Goal: Information Seeking & Learning: Learn about a topic

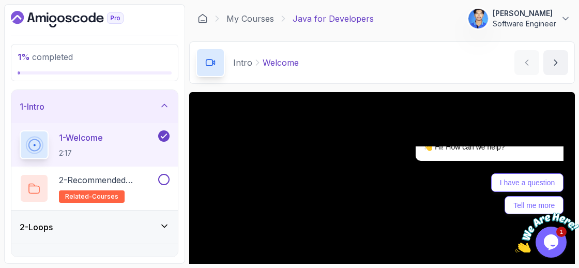
click at [559, 238] on img at bounding box center [547, 232] width 64 height 41
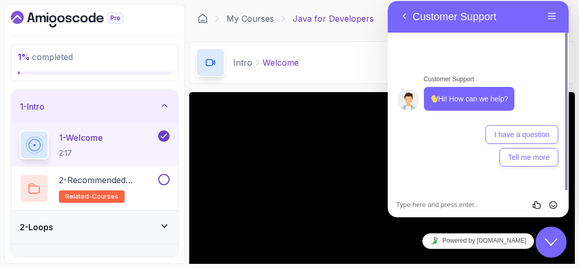
click at [372, 58] on div "Intro Welcome Welcome by [PERSON_NAME]" at bounding box center [382, 62] width 386 height 42
click at [547, 244] on icon "Close Chat This icon closes the chat window." at bounding box center [551, 242] width 12 height 12
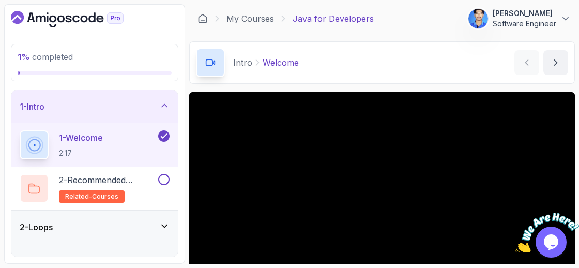
click at [574, 208] on icon "Close" at bounding box center [571, 207] width 9 height 9
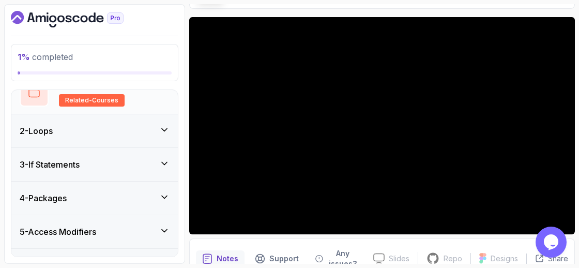
scroll to position [97, 0]
click at [133, 136] on div "2 - Loops" at bounding box center [94, 130] width 166 height 33
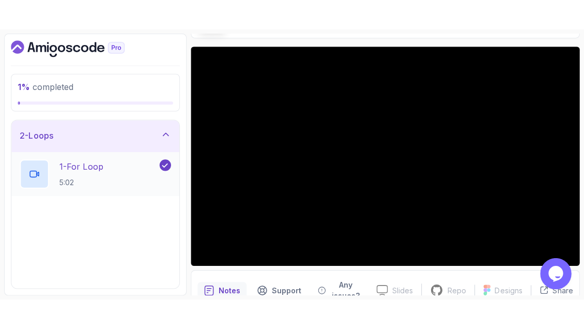
scroll to position [35, 0]
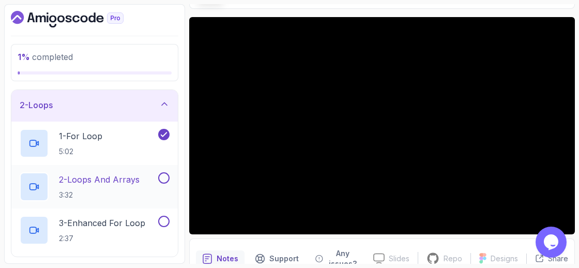
click at [102, 173] on p "2 - Loops And Arrays" at bounding box center [99, 179] width 81 height 12
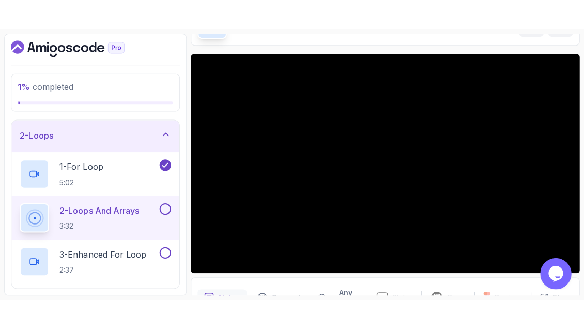
scroll to position [75, 0]
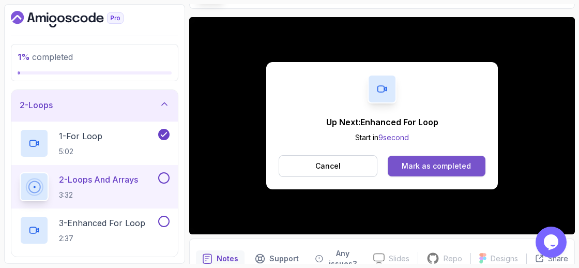
click at [429, 158] on button "Mark as completed" at bounding box center [437, 166] width 98 height 21
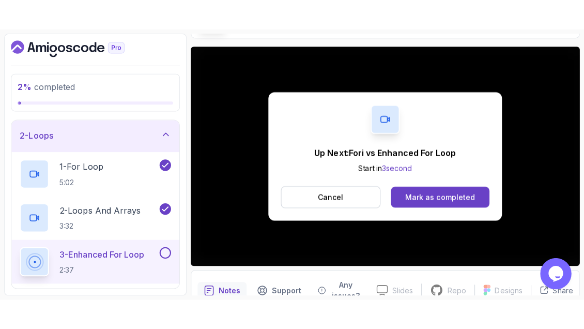
scroll to position [126, 0]
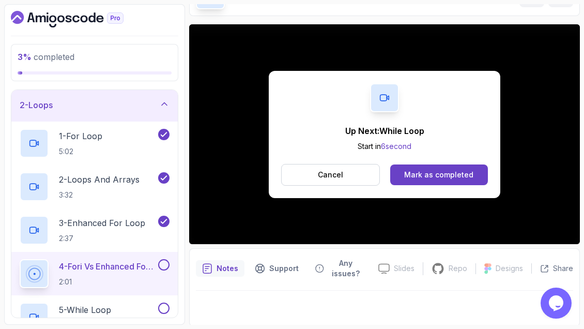
scroll to position [126, 0]
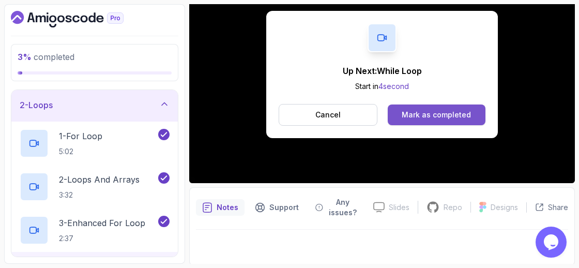
click at [456, 112] on div "Mark as completed" at bounding box center [436, 115] width 69 height 10
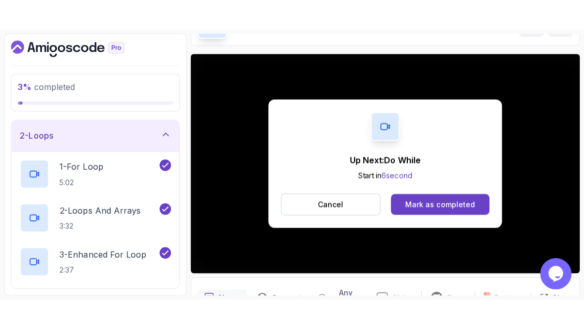
scroll to position [126, 0]
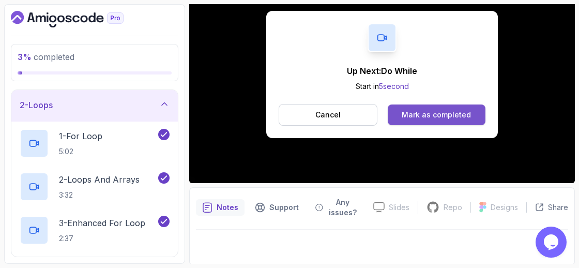
click at [454, 110] on div "Mark as completed" at bounding box center [436, 115] width 69 height 10
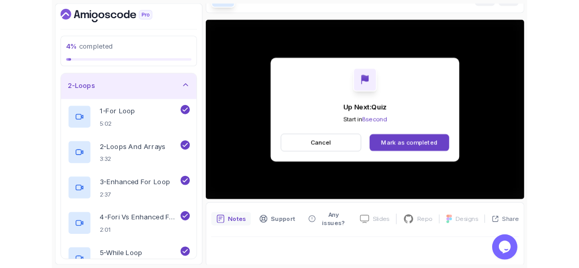
scroll to position [126, 0]
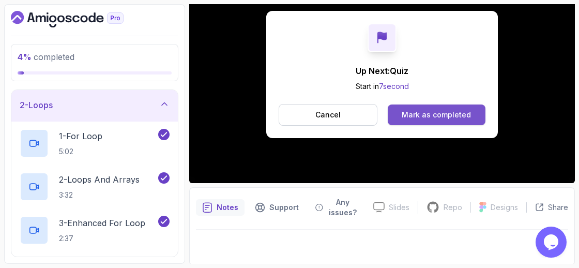
click at [442, 110] on div "Mark as completed" at bounding box center [436, 115] width 69 height 10
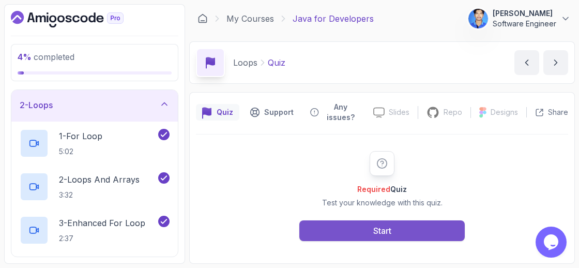
click at [351, 220] on button "Start" at bounding box center [381, 230] width 165 height 21
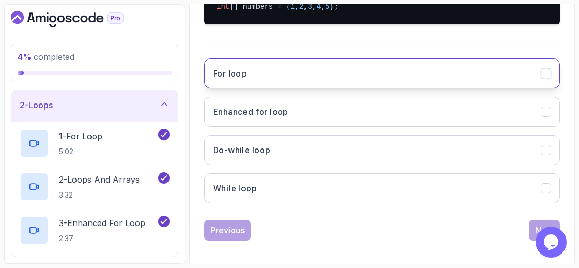
scroll to position [282, 0]
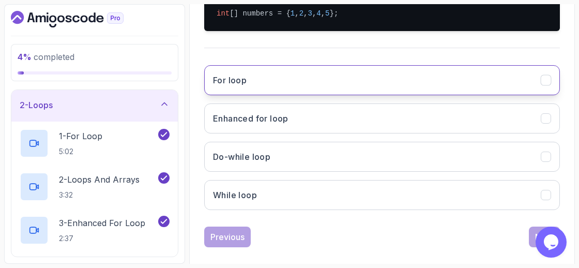
click at [302, 73] on button "For loop" at bounding box center [382, 80] width 356 height 30
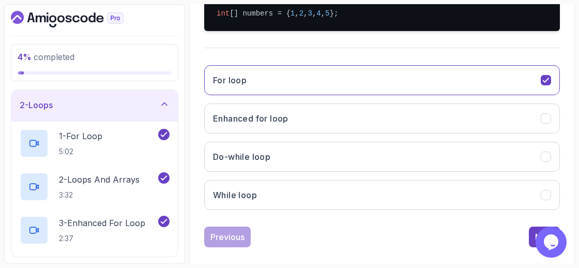
scroll to position [291, 0]
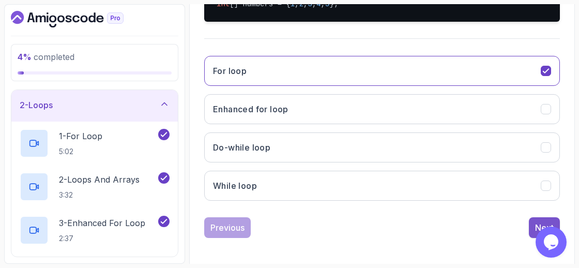
click at [531, 222] on button "Next" at bounding box center [544, 227] width 31 height 21
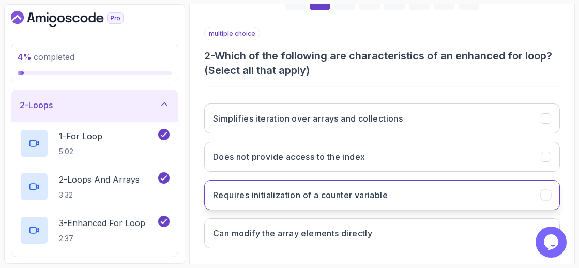
scroll to position [185, 0]
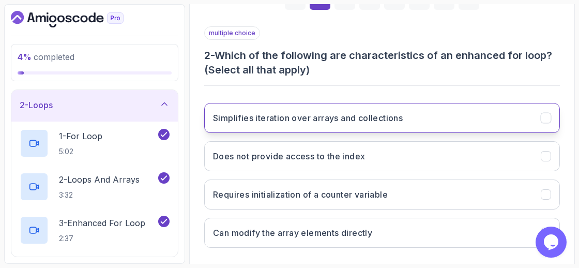
click at [321, 121] on h3 "Simplifies iteration over arrays and collections" at bounding box center [308, 118] width 190 height 12
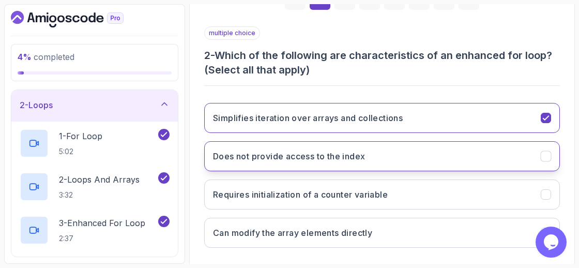
click at [316, 158] on h3 "Does not provide access to the index" at bounding box center [289, 156] width 152 height 12
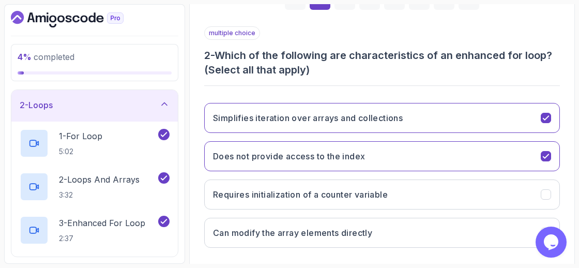
scroll to position [232, 0]
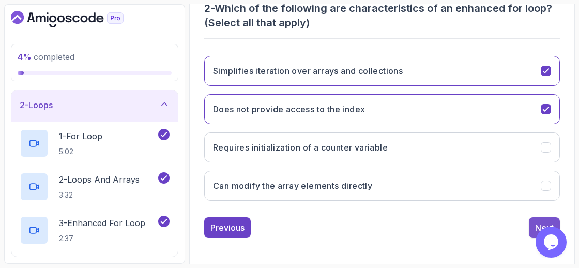
click at [545, 217] on button "Next" at bounding box center [544, 227] width 31 height 21
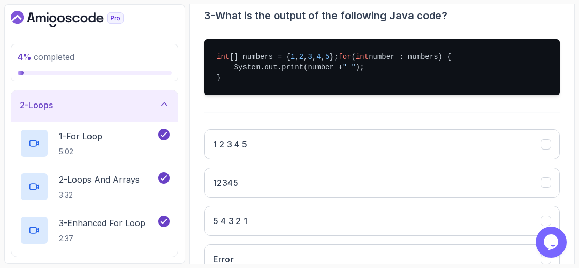
scroll to position [224, 0]
click at [359, 168] on div "1 2 3 4 5 12345 5 4 3 2 1 Error" at bounding box center [382, 201] width 356 height 161
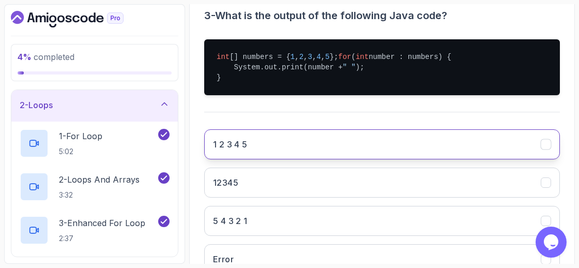
click at [359, 149] on button "1 2 3 4 5" at bounding box center [382, 144] width 356 height 30
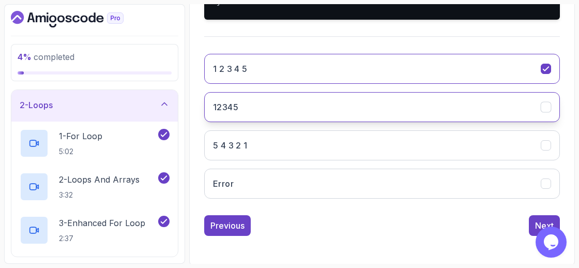
scroll to position [308, 0]
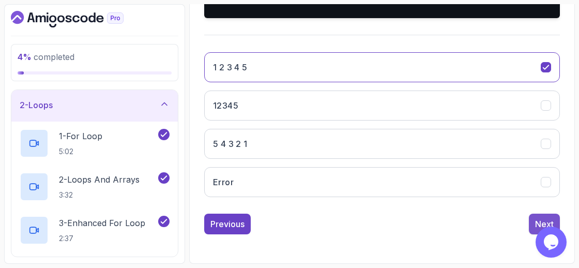
click at [546, 220] on div "Next" at bounding box center [544, 224] width 19 height 12
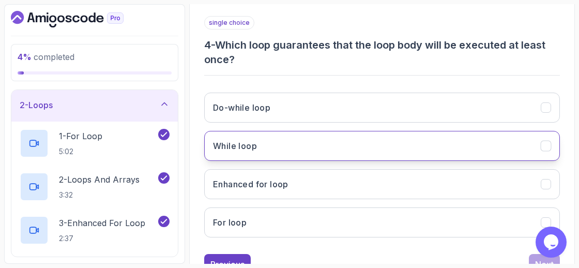
scroll to position [185, 0]
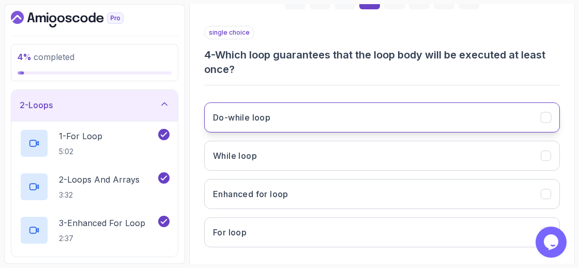
click at [299, 110] on button "Do-while loop" at bounding box center [382, 117] width 356 height 30
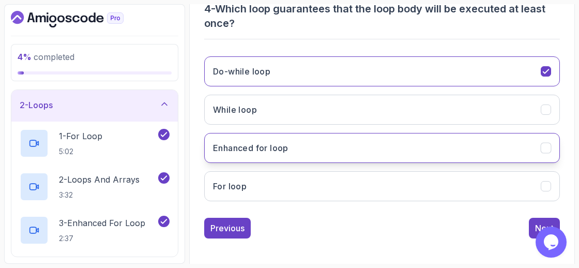
scroll to position [232, 0]
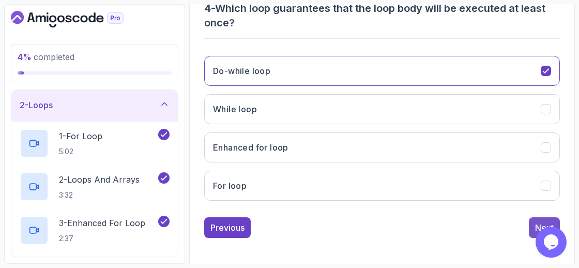
click at [533, 223] on button "Next" at bounding box center [544, 227] width 31 height 21
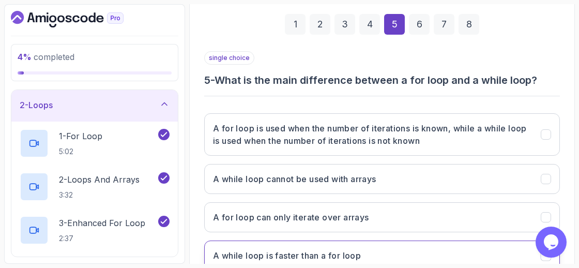
scroll to position [161, 0]
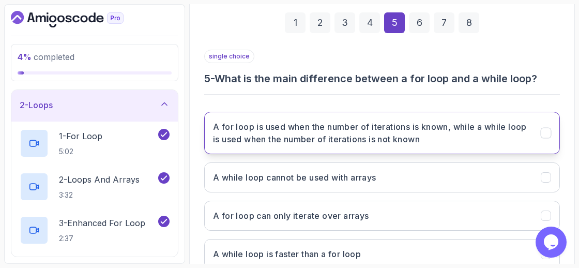
click at [457, 136] on h3 "A for loop is used when the number of iterations is known, while a while loop i…" at bounding box center [370, 132] width 315 height 25
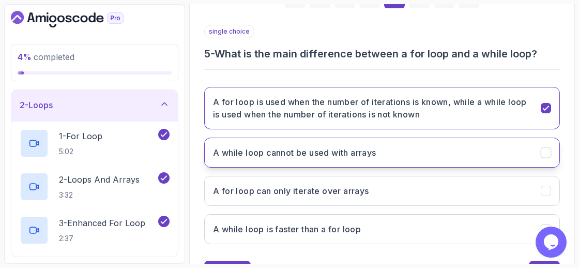
scroll to position [229, 0]
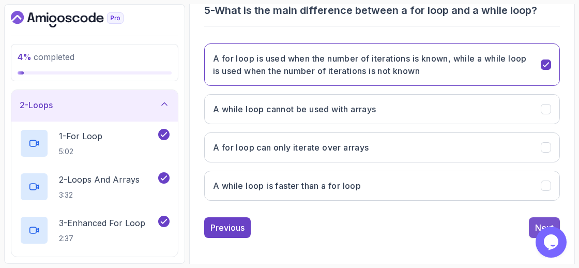
click at [542, 225] on div "Next" at bounding box center [544, 227] width 19 height 12
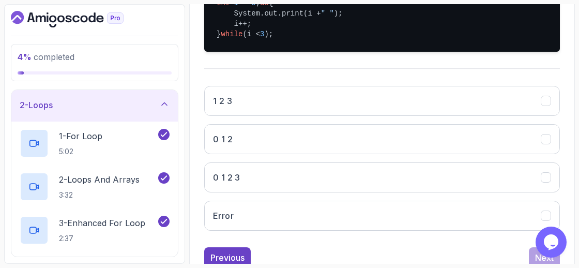
scroll to position [293, 0]
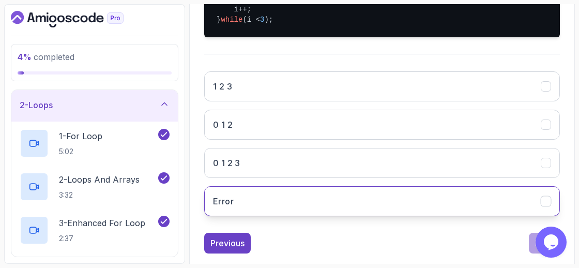
click at [347, 205] on button "Error" at bounding box center [382, 201] width 356 height 30
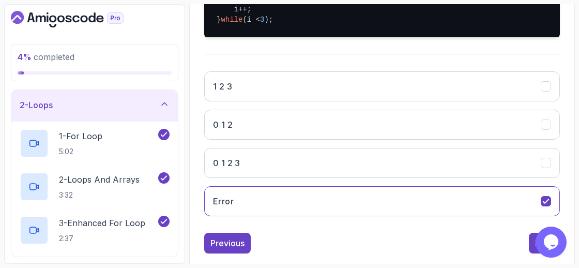
scroll to position [318, 0]
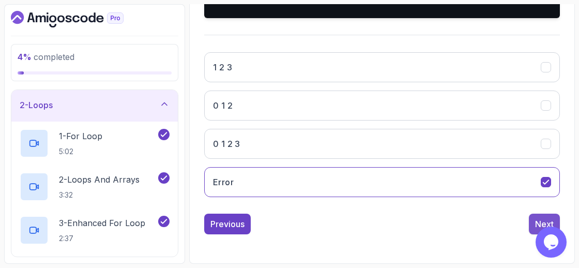
click at [537, 225] on div "Next" at bounding box center [544, 224] width 19 height 12
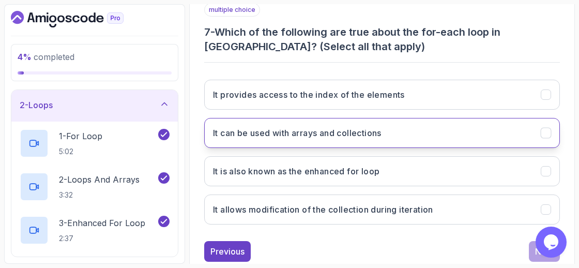
scroll to position [232, 0]
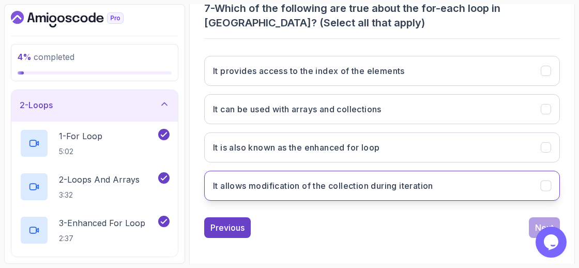
click at [392, 181] on h3 "It allows modification of the collection during iteration" at bounding box center [323, 185] width 220 height 12
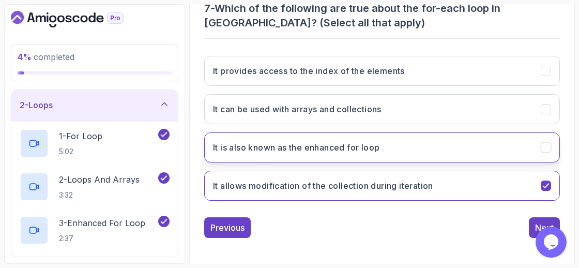
click at [408, 134] on button "It is also known as the enhanced for loop" at bounding box center [382, 147] width 356 height 30
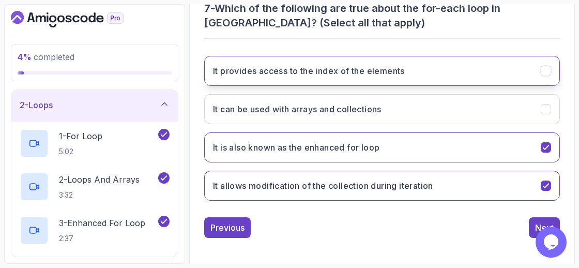
click at [442, 69] on button "It provides access to the index of the elements" at bounding box center [382, 71] width 356 height 30
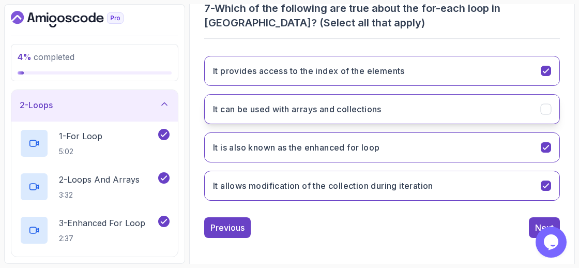
click at [449, 98] on button "It can be used with arrays and collections" at bounding box center [382, 109] width 356 height 30
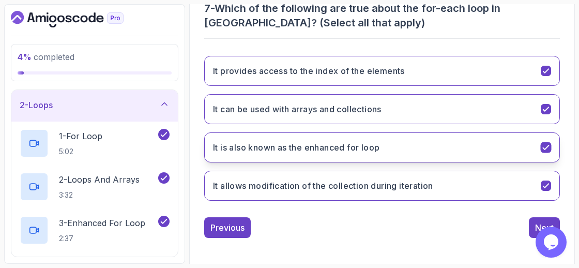
click at [489, 155] on button "It is also known as the enhanced for loop" at bounding box center [382, 147] width 356 height 30
click at [484, 151] on button "It is also known as the enhanced for loop" at bounding box center [382, 147] width 356 height 30
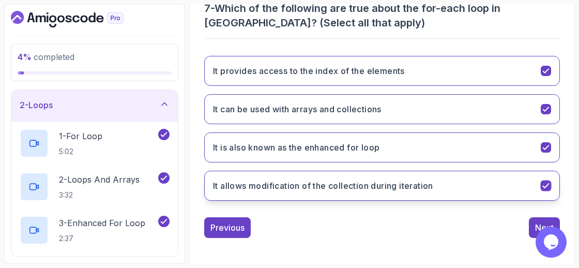
click at [504, 183] on button "It allows modification of the collection during iteration" at bounding box center [382, 186] width 356 height 30
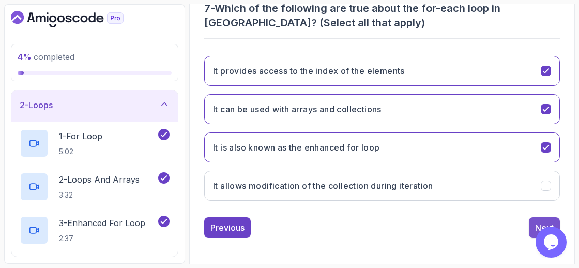
click at [534, 220] on button "Next" at bounding box center [544, 227] width 31 height 21
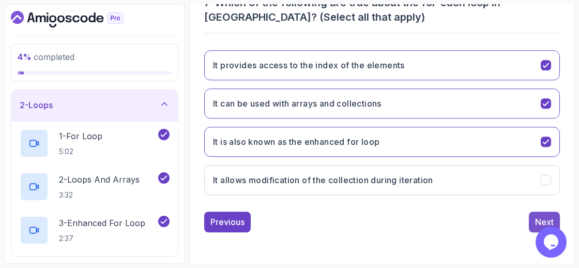
scroll to position [217, 0]
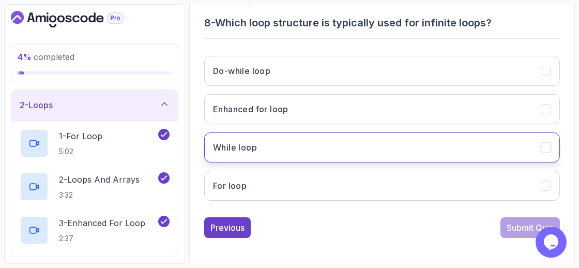
click at [418, 135] on button "While loop" at bounding box center [382, 147] width 356 height 30
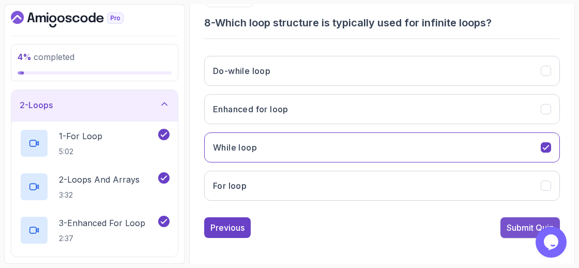
click at [500, 229] on button "Submit Quiz" at bounding box center [529, 227] width 59 height 21
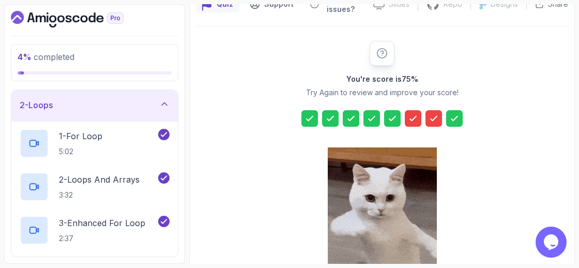
scroll to position [118, 0]
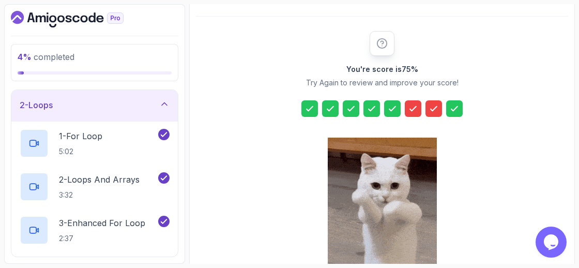
click at [407, 100] on div at bounding box center [413, 108] width 17 height 17
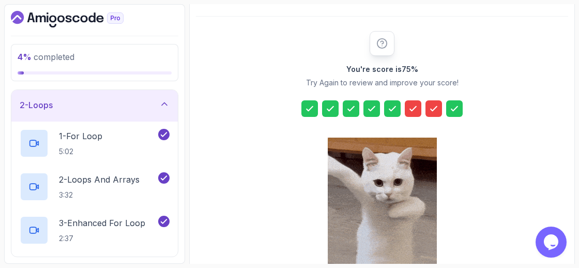
click at [412, 107] on icon at bounding box center [413, 108] width 10 height 10
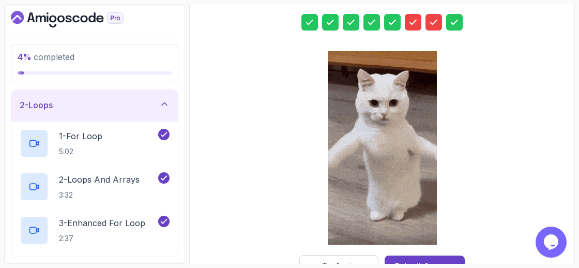
scroll to position [236, 0]
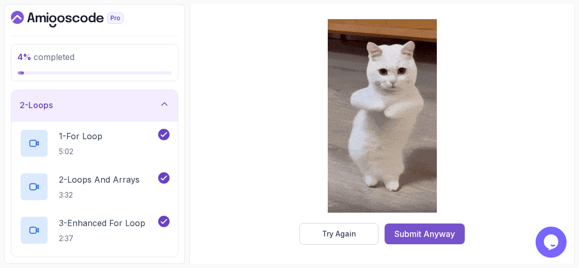
click at [402, 235] on div "Submit Anyway" at bounding box center [424, 233] width 60 height 12
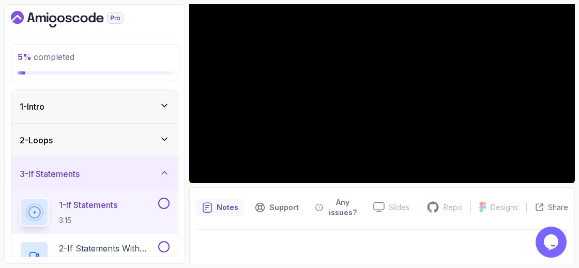
click at [160, 142] on icon at bounding box center [164, 139] width 10 height 10
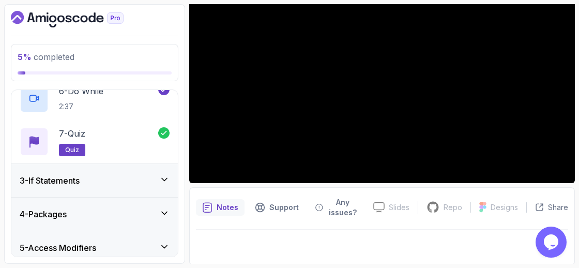
scroll to position [288, 0]
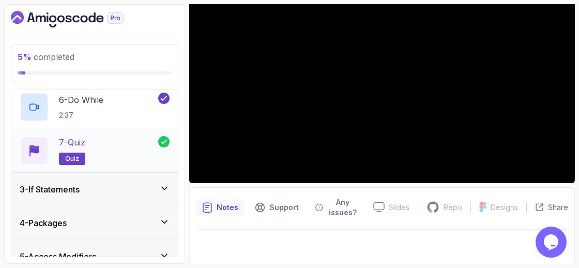
click at [80, 157] on p "quiz" at bounding box center [72, 158] width 26 height 12
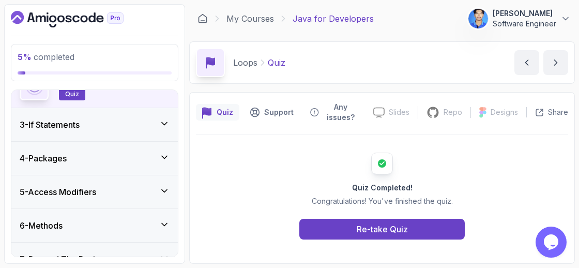
scroll to position [335, 0]
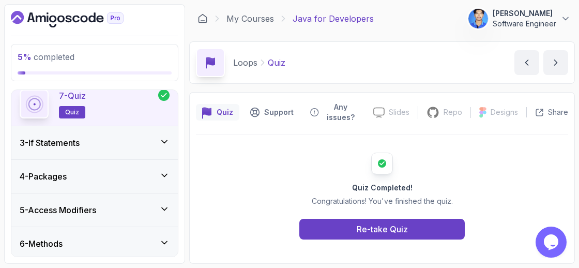
click at [166, 141] on icon at bounding box center [164, 142] width 5 height 3
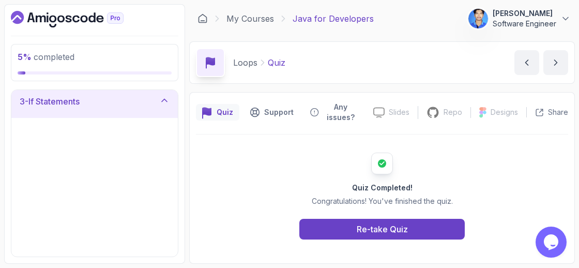
scroll to position [81, 0]
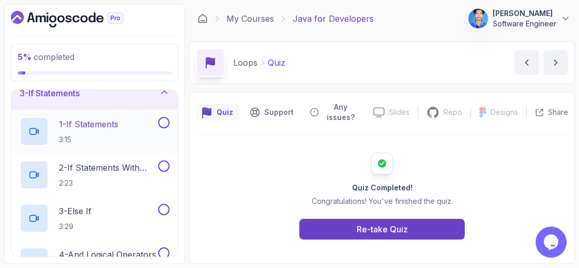
click at [153, 121] on div "1 - If Statements 3:15" at bounding box center [88, 131] width 136 height 29
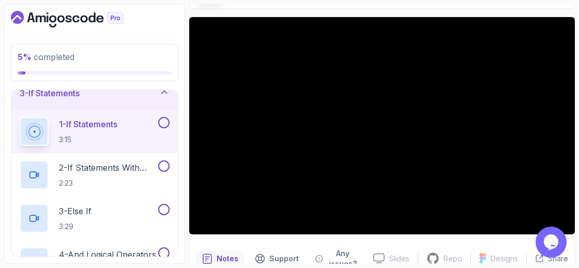
scroll to position [75, 0]
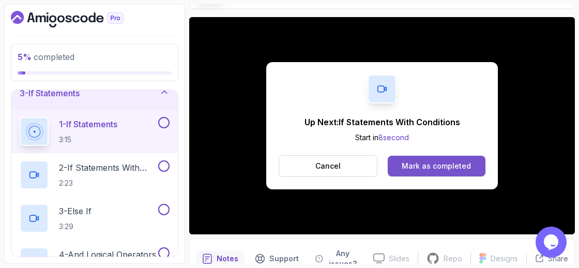
click at [430, 162] on div "Mark as completed" at bounding box center [436, 166] width 69 height 10
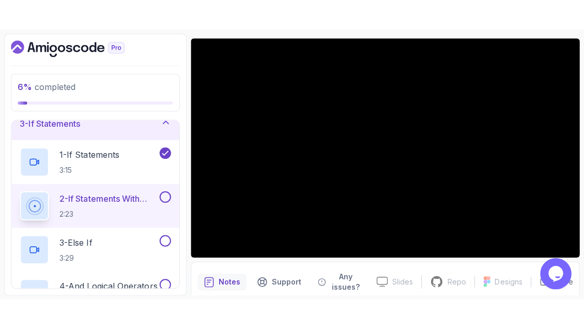
scroll to position [83, 0]
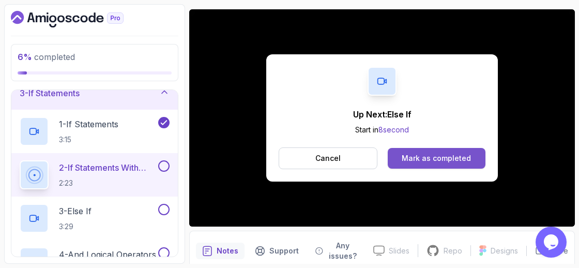
click at [454, 153] on div "Mark as completed" at bounding box center [436, 158] width 69 height 10
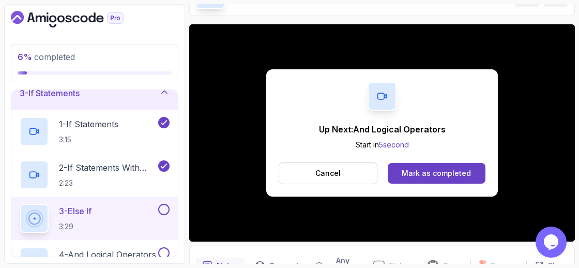
scroll to position [83, 0]
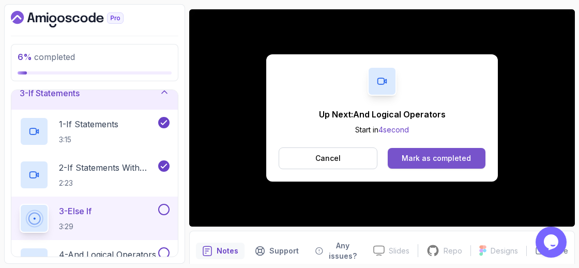
click at [463, 154] on div "Mark as completed" at bounding box center [436, 158] width 69 height 10
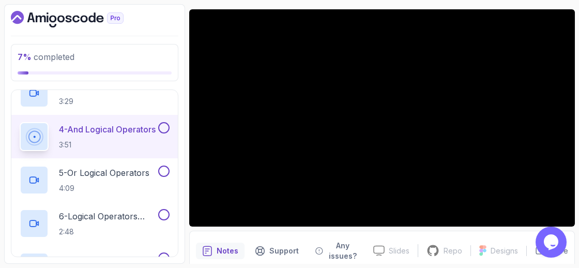
click at [152, 191] on div "5 - Or Logical Operators 4:09" at bounding box center [88, 179] width 136 height 29
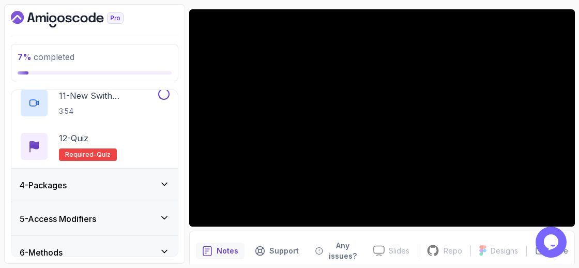
scroll to position [545, 0]
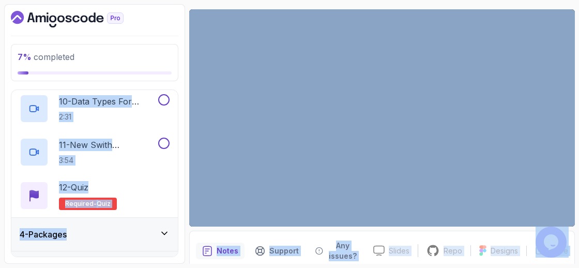
drag, startPoint x: 163, startPoint y: 275, endPoint x: 166, endPoint y: 179, distance: 95.7
click at [166, 179] on div "1 - Intro 2 - Loops 3 - If Statements 1 - If Statements 3:15 2 - If Statements …" at bounding box center [94, 173] width 166 height 166
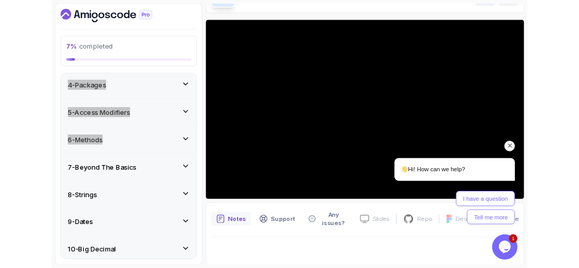
scroll to position [83, 0]
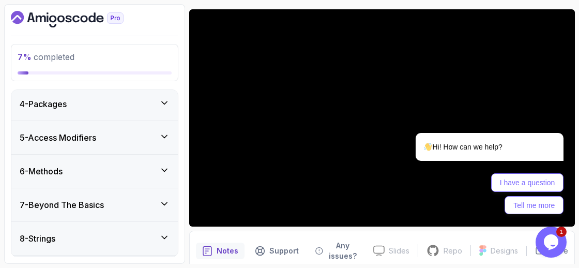
click at [177, 53] on div "7 % completed" at bounding box center [94, 62] width 167 height 37
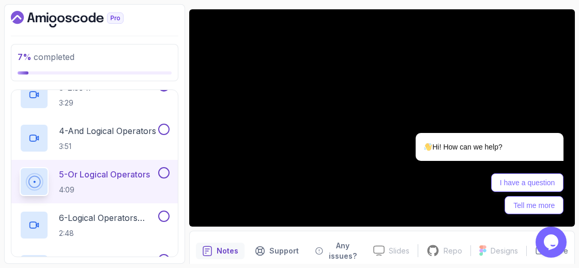
scroll to position [222, 0]
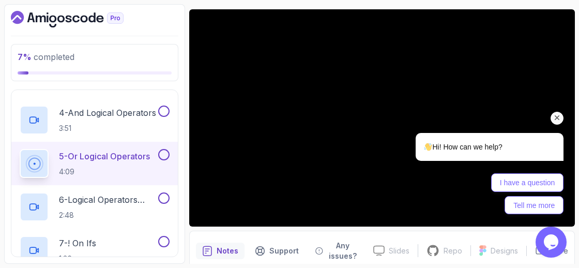
click at [432, 93] on div "Hi! How can we help? I have a question Tell me more" at bounding box center [475, 128] width 186 height 181
click at [564, 113] on div "Hi! How can we help? I have a question Tell me more" at bounding box center [475, 128] width 186 height 181
click at [555, 117] on icon "Chat attention grabber" at bounding box center [556, 117] width 9 height 9
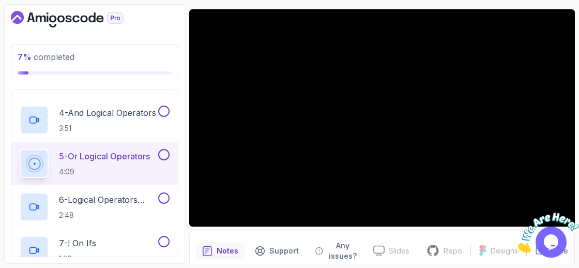
click at [561, 215] on img at bounding box center [547, 232] width 64 height 41
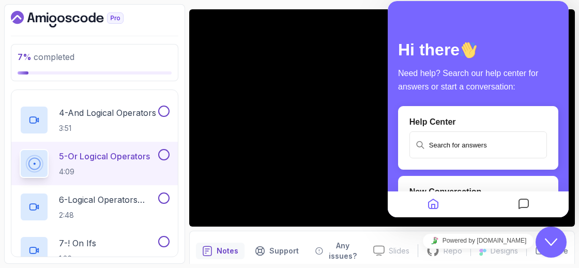
click at [550, 155] on div "Help Center" at bounding box center [478, 138] width 160 height 64
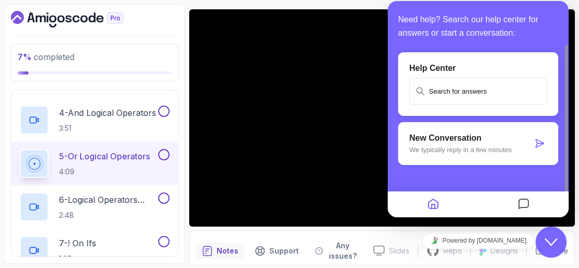
click at [552, 243] on icon "$i18n('chat', 'chat_widget')" at bounding box center [551, 241] width 12 height 7
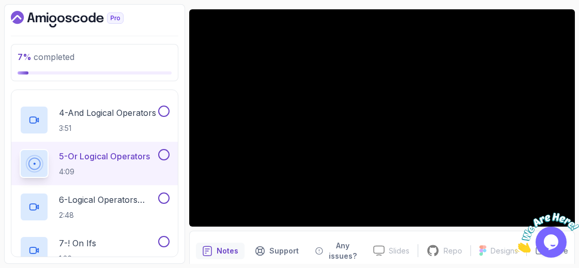
click at [561, 211] on div at bounding box center [547, 228] width 64 height 50
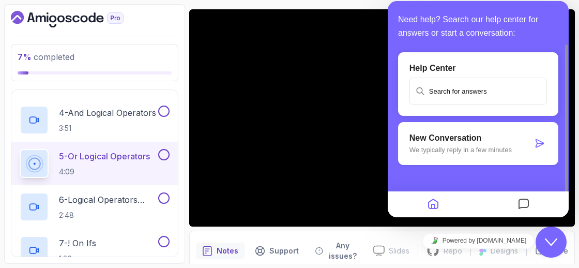
click at [553, 239] on icon "Close Chat This icon closes the chat window." at bounding box center [551, 242] width 12 height 12
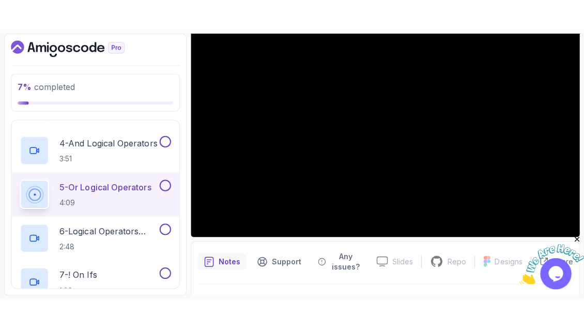
scroll to position [126, 0]
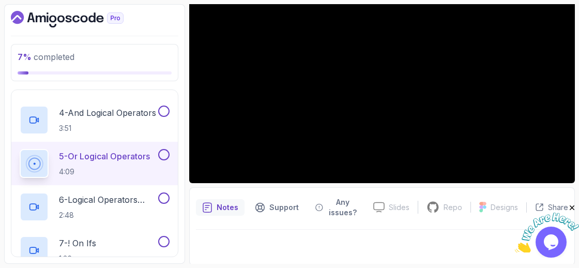
click at [572, 208] on icon "Close" at bounding box center [571, 207] width 9 height 9
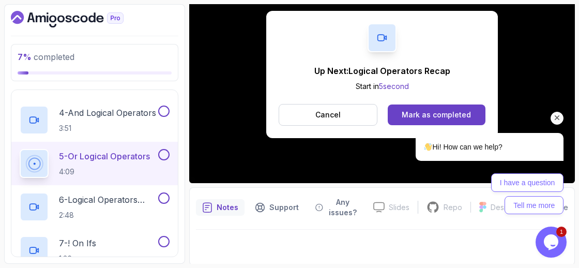
click at [416, 113] on div at bounding box center [476, 118] width 175 height 13
click at [467, 109] on div "Hi! How can we help? I have a question Tell me more" at bounding box center [476, 160] width 175 height 107
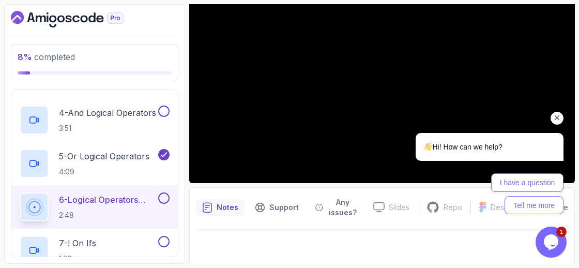
click at [558, 116] on icon "Chat attention grabber" at bounding box center [556, 117] width 9 height 9
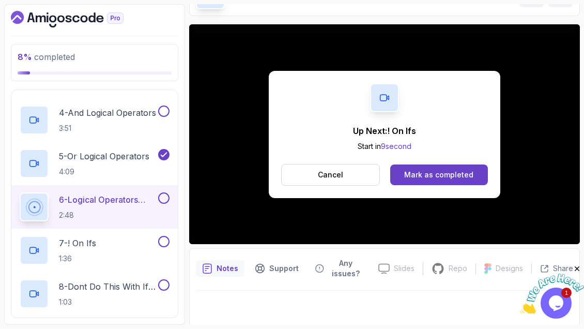
scroll to position [126, 0]
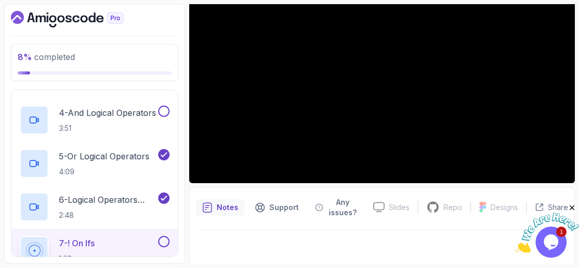
click at [565, 239] on img at bounding box center [547, 232] width 64 height 41
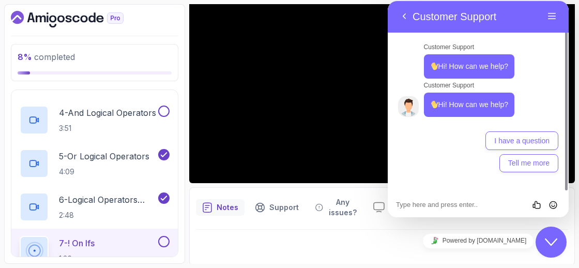
click at [549, 242] on icon "$i18n('chat', 'chat_widget')" at bounding box center [551, 241] width 12 height 7
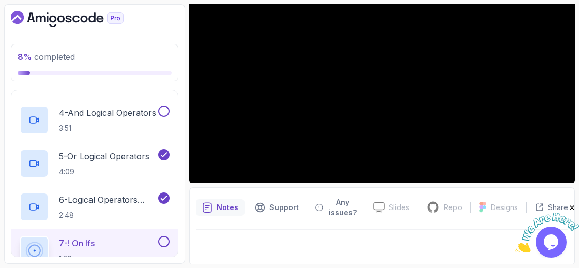
click at [570, 206] on icon "Close" at bounding box center [571, 207] width 9 height 9
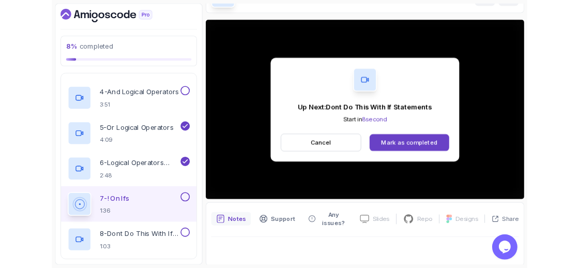
scroll to position [126, 0]
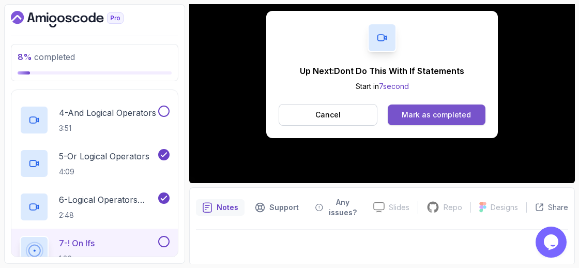
click at [446, 108] on button "Mark as completed" at bounding box center [437, 114] width 98 height 21
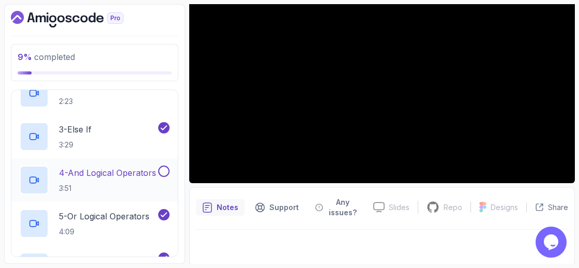
scroll to position [162, 0]
click at [159, 173] on div at bounding box center [162, 170] width 13 height 11
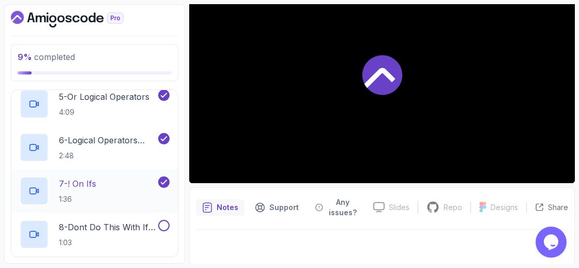
scroll to position [355, 0]
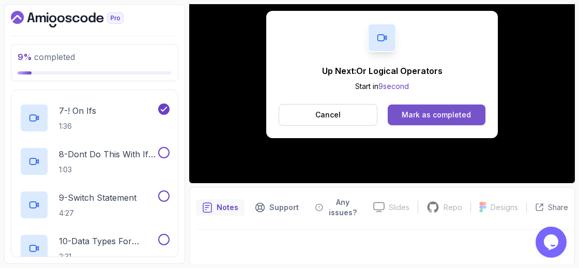
click at [417, 110] on div "Mark as completed" at bounding box center [436, 115] width 69 height 10
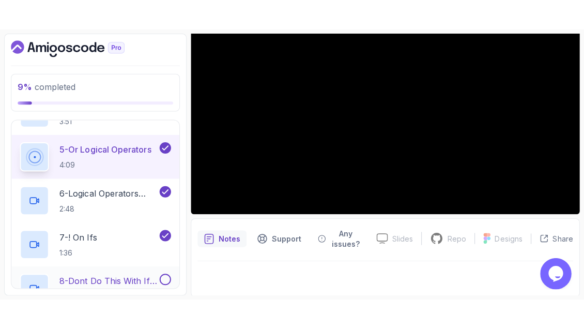
scroll to position [266, 0]
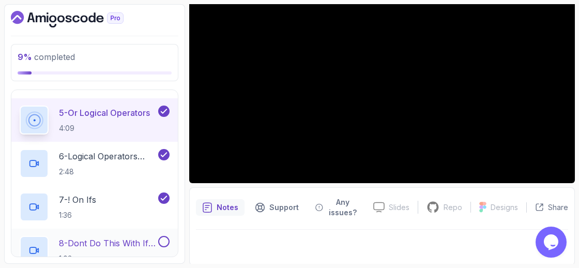
click at [78, 239] on p "8 - Dont Do This With If Statements" at bounding box center [107, 243] width 97 height 12
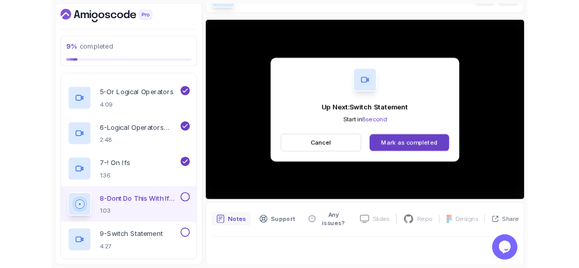
scroll to position [126, 0]
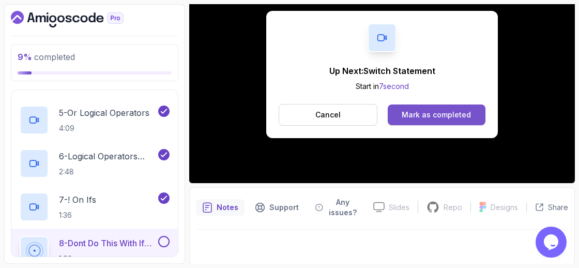
click at [418, 118] on div "Mark as completed" at bounding box center [436, 115] width 69 height 10
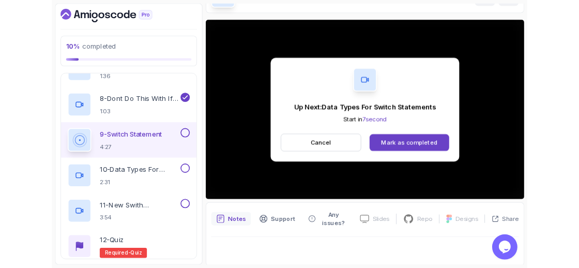
scroll to position [126, 0]
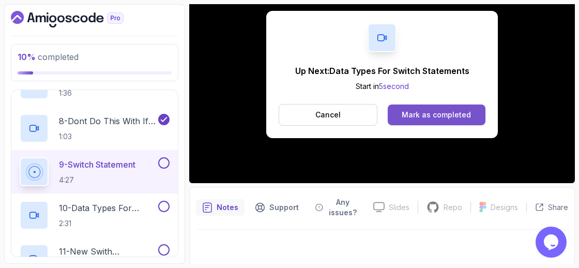
click at [443, 119] on div "Mark as completed" at bounding box center [436, 115] width 69 height 10
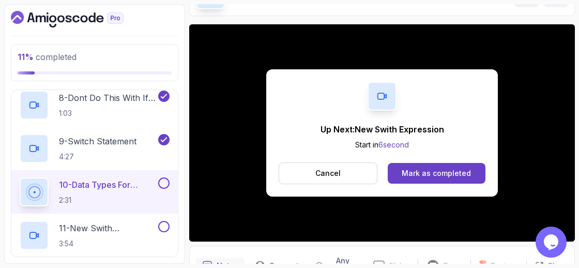
scroll to position [126, 0]
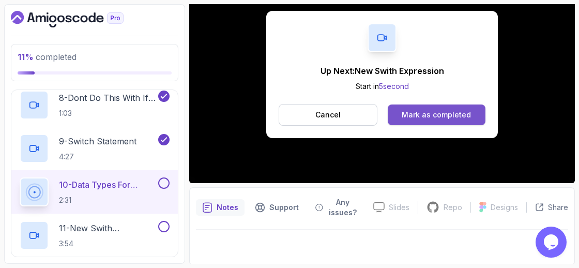
click at [467, 122] on button "Mark as completed" at bounding box center [437, 114] width 98 height 21
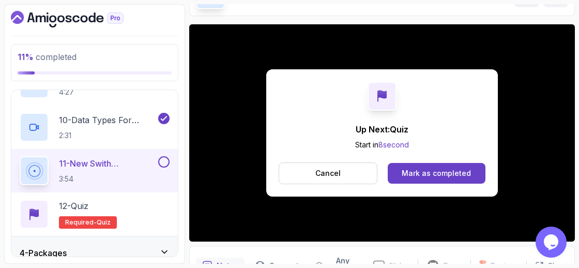
scroll to position [126, 0]
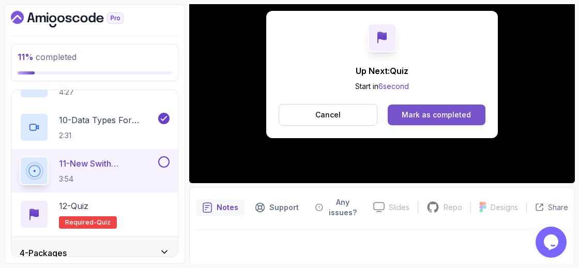
click at [422, 111] on div "Mark as completed" at bounding box center [436, 115] width 69 height 10
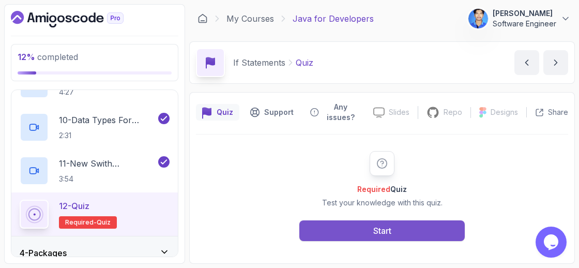
click at [369, 235] on button "Start" at bounding box center [381, 230] width 165 height 21
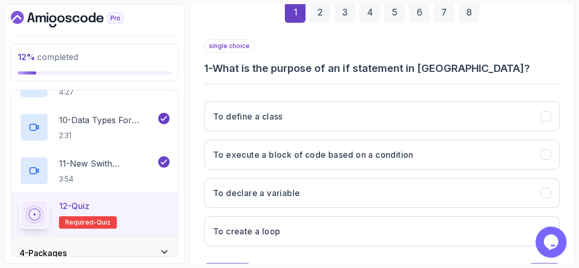
scroll to position [172, 0]
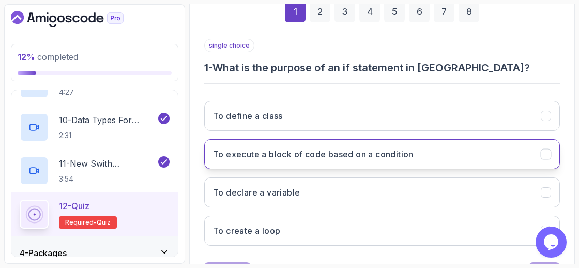
click at [346, 151] on h3 "To execute a block of code based on a condition" at bounding box center [313, 154] width 201 height 12
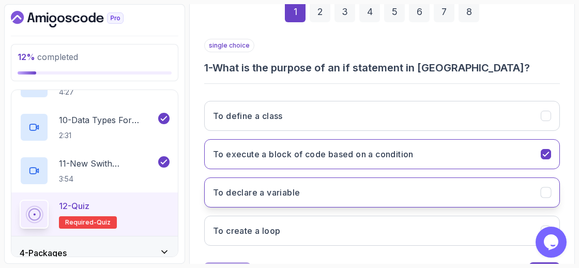
scroll to position [217, 0]
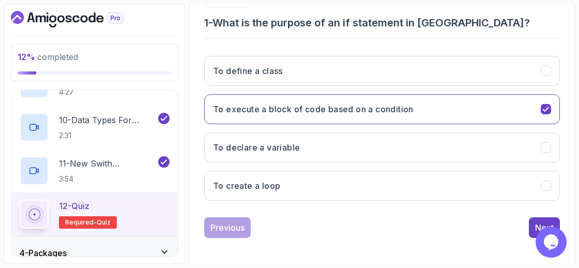
click at [535, 227] on div "Opens Chat This icon Opens the chat window." at bounding box center [551, 241] width 33 height 31
click at [534, 222] on button "Next" at bounding box center [544, 227] width 31 height 21
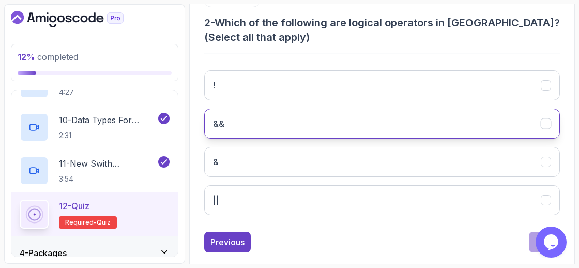
click at [387, 120] on button "&&" at bounding box center [382, 124] width 356 height 30
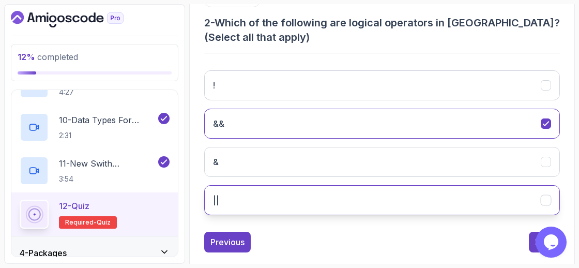
click at [355, 187] on button "||" at bounding box center [382, 200] width 356 height 30
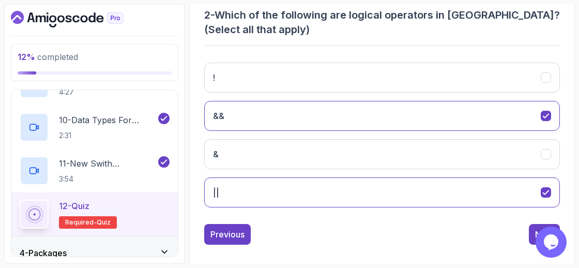
scroll to position [232, 0]
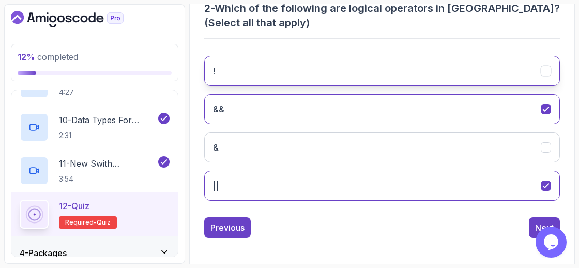
click at [414, 79] on button "!" at bounding box center [382, 71] width 356 height 30
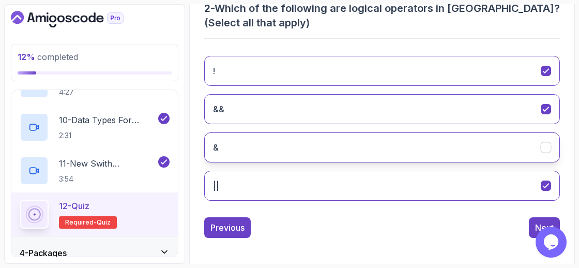
click at [391, 142] on button "&" at bounding box center [382, 147] width 356 height 30
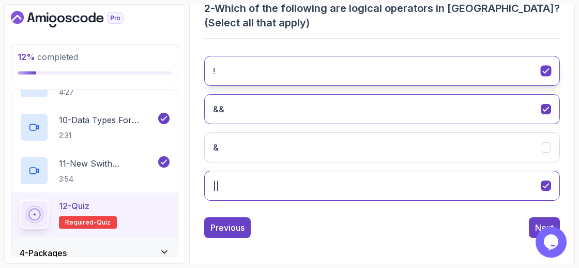
click at [397, 71] on button "!" at bounding box center [382, 71] width 356 height 30
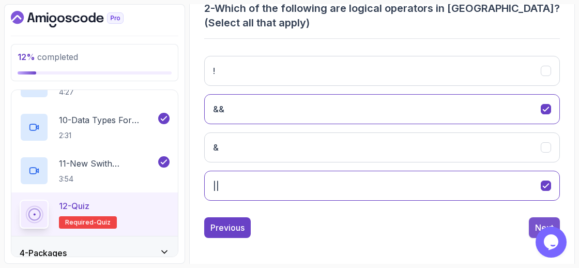
click at [554, 221] on button "Next" at bounding box center [544, 227] width 31 height 21
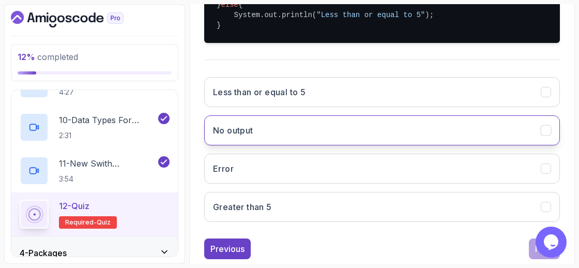
scroll to position [298, 0]
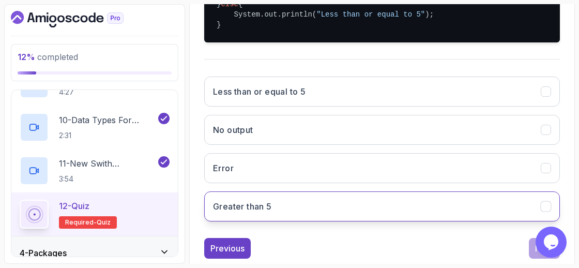
click at [401, 206] on button "Greater than 5" at bounding box center [382, 206] width 356 height 30
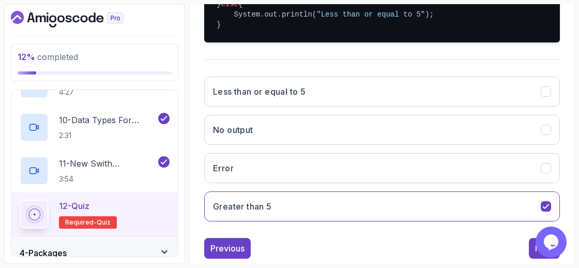
scroll to position [329, 0]
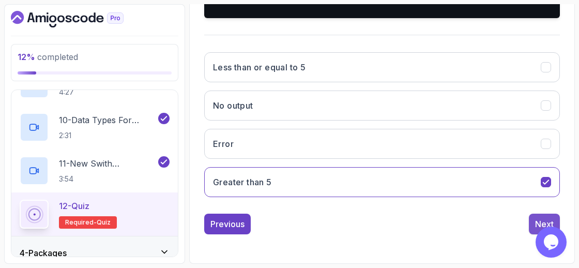
click at [536, 224] on div "Next" at bounding box center [544, 224] width 19 height 12
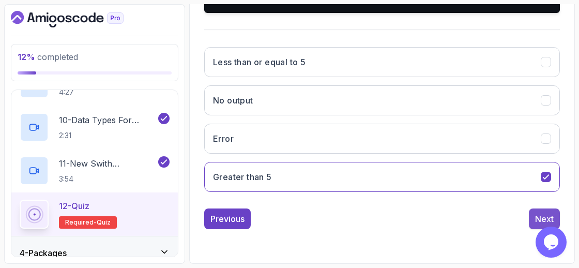
scroll to position [217, 0]
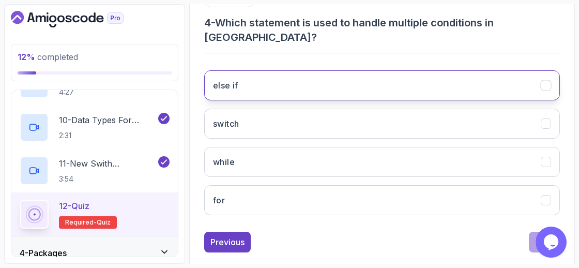
click at [459, 70] on button "else if" at bounding box center [382, 85] width 356 height 30
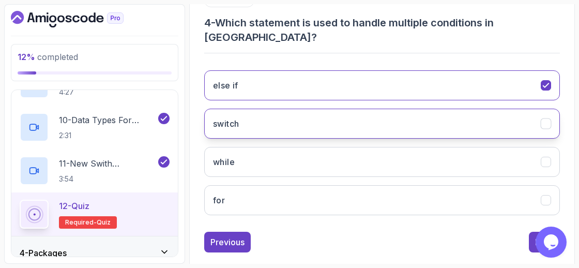
click at [457, 109] on button "switch" at bounding box center [382, 124] width 356 height 30
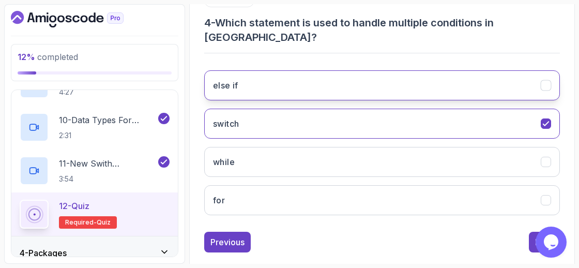
click at [479, 70] on button "else if" at bounding box center [382, 85] width 356 height 30
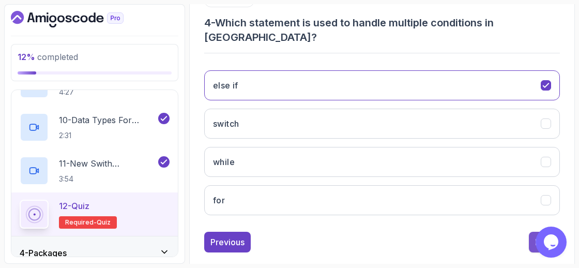
click at [533, 232] on button "Next" at bounding box center [544, 242] width 31 height 21
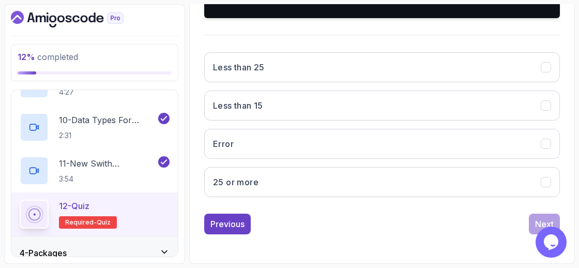
scroll to position [349, 0]
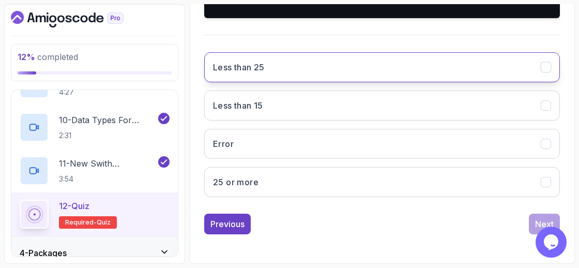
click at [359, 70] on button "Less than 25" at bounding box center [382, 67] width 356 height 30
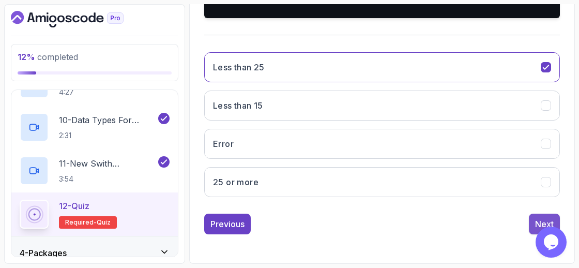
click at [559, 222] on button "Next" at bounding box center [544, 223] width 31 height 21
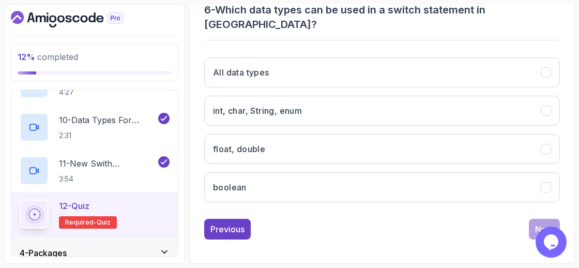
scroll to position [217, 0]
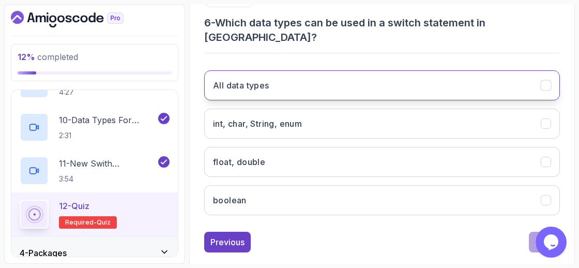
click at [494, 73] on button "All data types" at bounding box center [382, 85] width 356 height 30
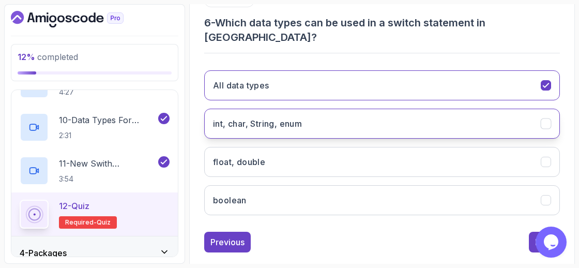
click at [515, 109] on button "int, char, String, enum" at bounding box center [382, 124] width 356 height 30
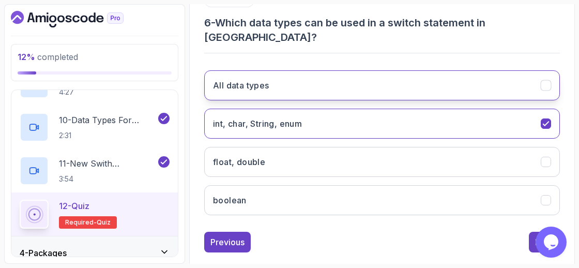
click at [510, 70] on button "All data types" at bounding box center [382, 85] width 356 height 30
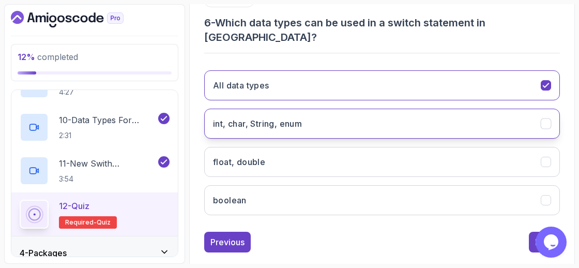
click at [520, 109] on button "int, char, String, enum" at bounding box center [382, 124] width 356 height 30
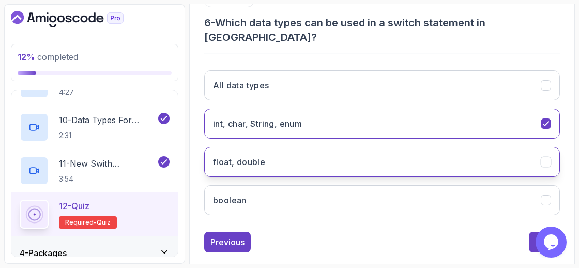
click at [514, 147] on button "float, double" at bounding box center [382, 162] width 356 height 30
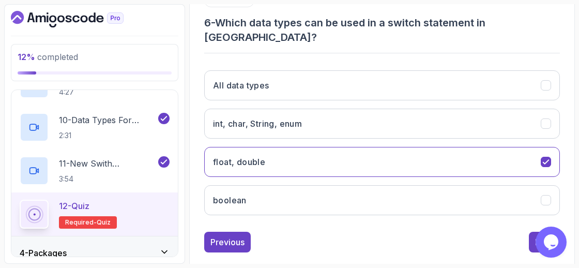
click at [517, 123] on div "All data types int, char, String, enum float, double boolean" at bounding box center [382, 142] width 356 height 161
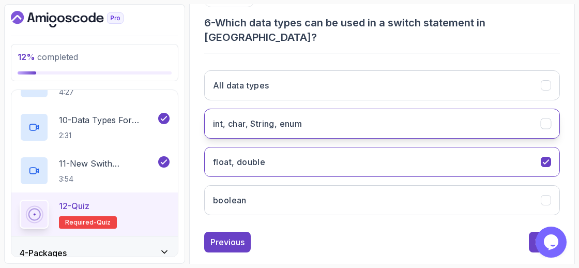
click at [514, 114] on button "int, char, String, enum" at bounding box center [382, 124] width 356 height 30
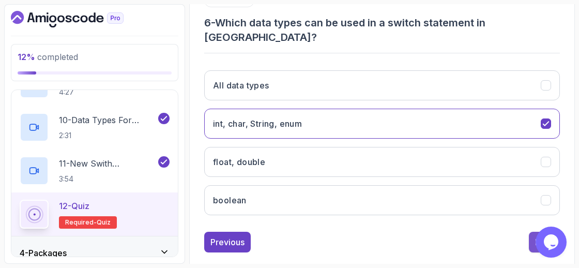
click at [531, 232] on button "Next" at bounding box center [544, 242] width 31 height 21
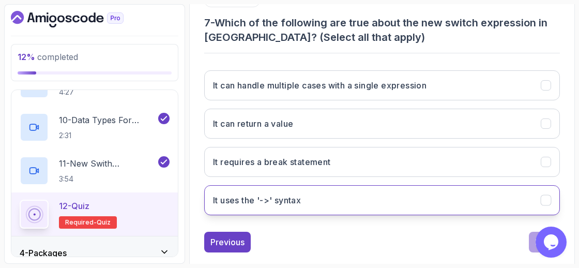
click at [421, 191] on button "It uses the '->' syntax" at bounding box center [382, 200] width 356 height 30
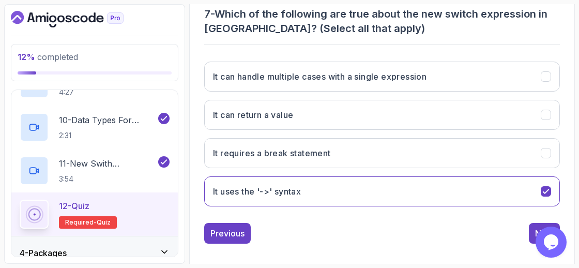
scroll to position [232, 0]
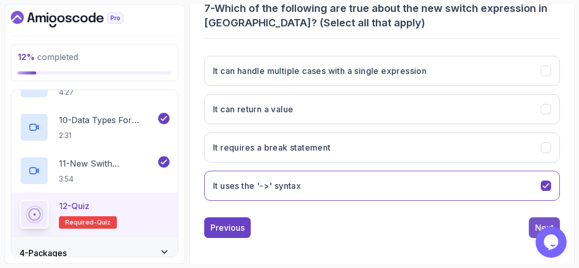
click at [530, 219] on button "Next" at bounding box center [544, 227] width 31 height 21
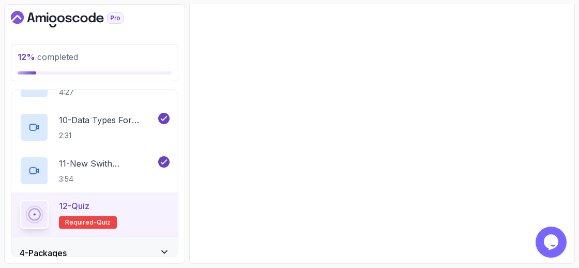
scroll to position [217, 0]
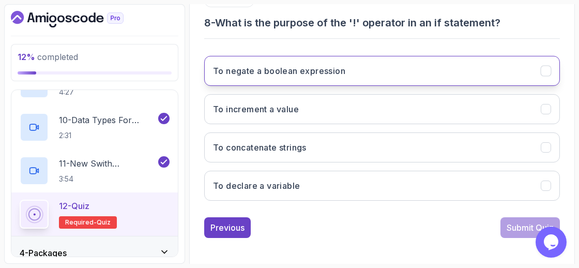
click at [278, 80] on button "To negate a boolean expression" at bounding box center [382, 71] width 356 height 30
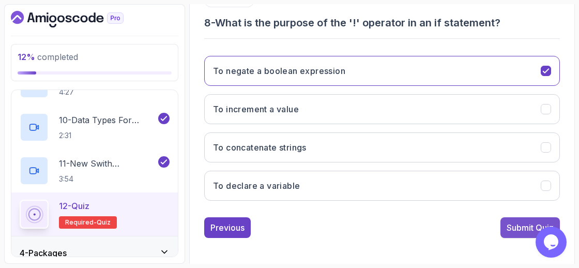
click at [526, 229] on div "Submit Quiz" at bounding box center [529, 227] width 47 height 12
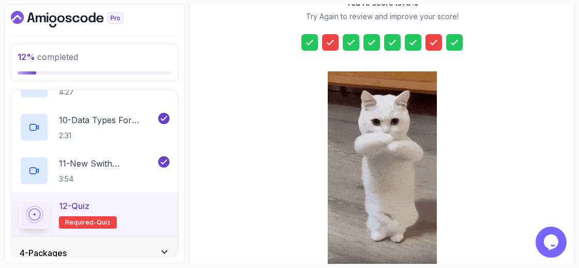
scroll to position [236, 0]
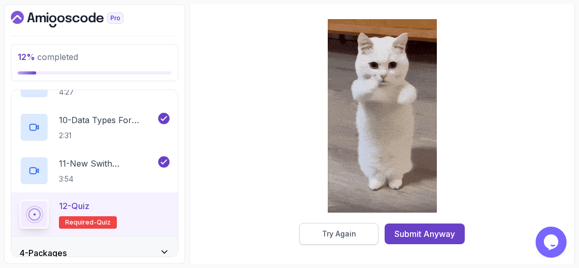
click at [368, 227] on button "Try Again" at bounding box center [338, 234] width 79 height 22
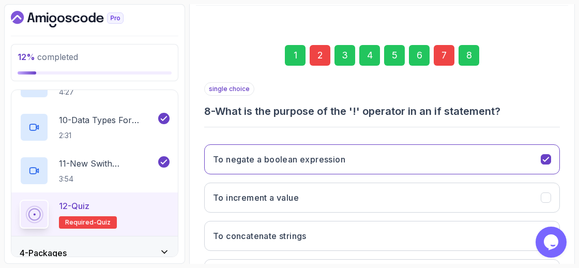
scroll to position [94, 0]
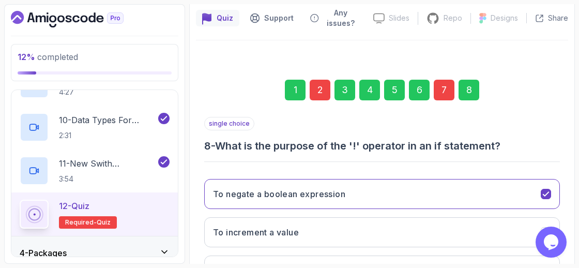
click at [322, 90] on div "2" at bounding box center [320, 90] width 21 height 21
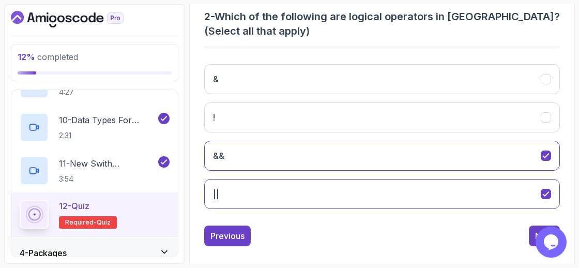
scroll to position [224, 0]
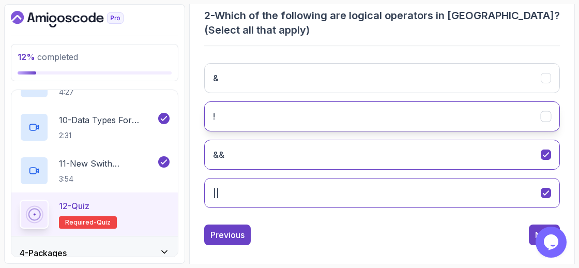
click at [494, 111] on button "!" at bounding box center [382, 116] width 356 height 30
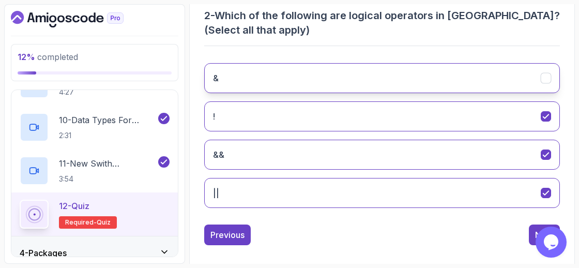
click at [528, 67] on button "&" at bounding box center [382, 78] width 356 height 30
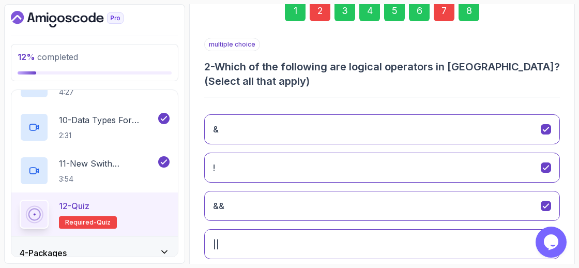
scroll to position [232, 0]
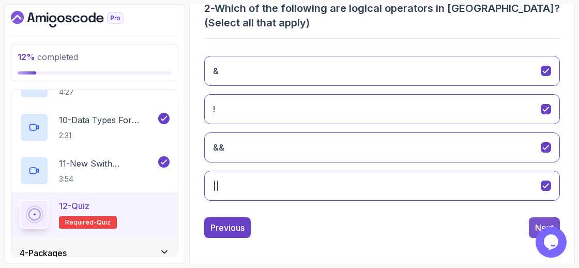
click at [533, 217] on button "Next" at bounding box center [544, 227] width 31 height 21
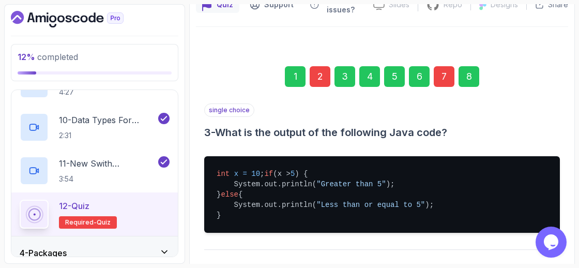
scroll to position [63, 0]
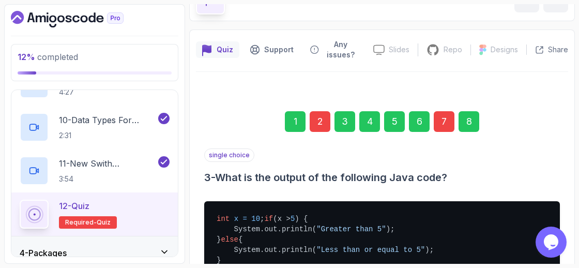
click at [449, 118] on div "7" at bounding box center [444, 121] width 21 height 21
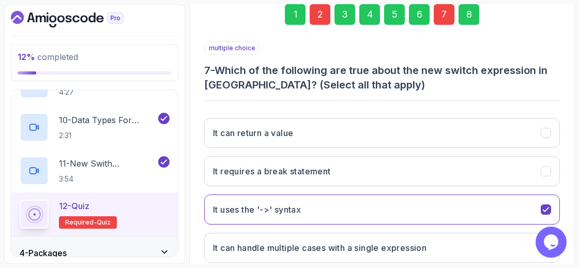
scroll to position [217, 0]
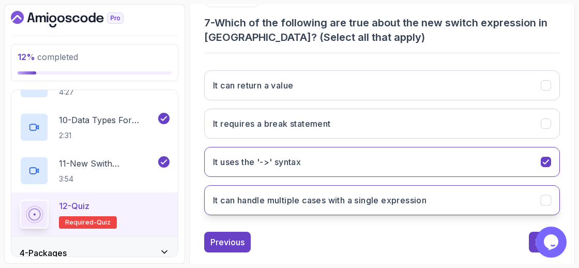
click at [409, 200] on h3 "It can handle multiple cases with a single expression" at bounding box center [319, 200] width 213 height 12
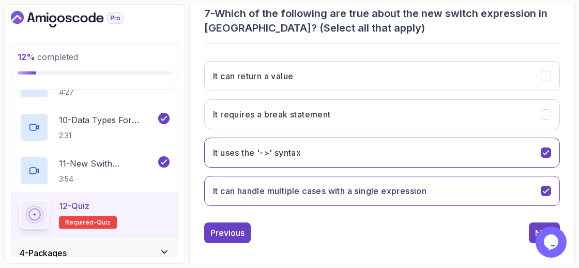
scroll to position [232, 0]
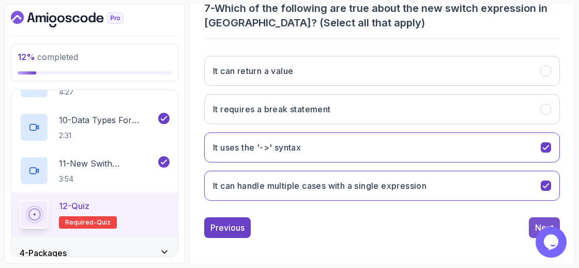
click at [542, 223] on div "Next" at bounding box center [544, 227] width 19 height 12
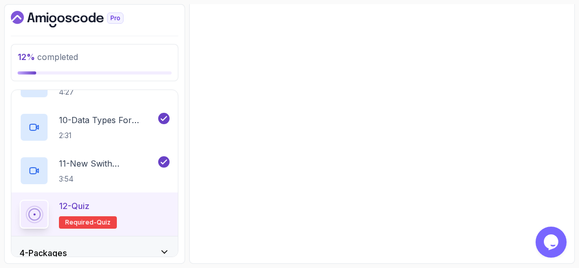
scroll to position [217, 0]
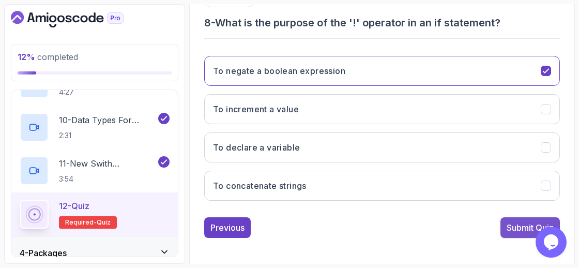
click at [511, 221] on div "Submit Quiz" at bounding box center [529, 227] width 47 height 12
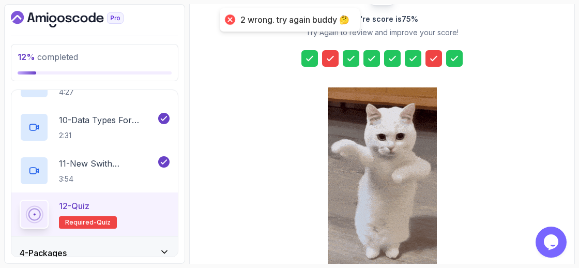
scroll to position [167, 0]
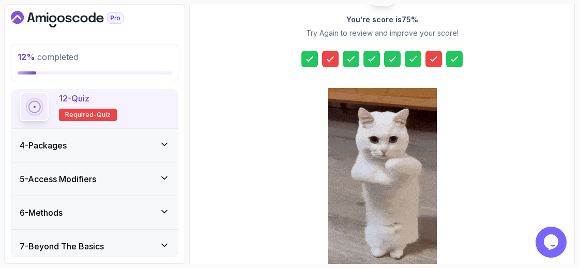
click at [153, 134] on div "4 - Packages" at bounding box center [94, 145] width 166 height 33
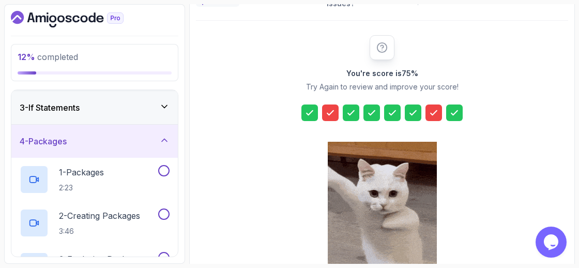
scroll to position [65, 0]
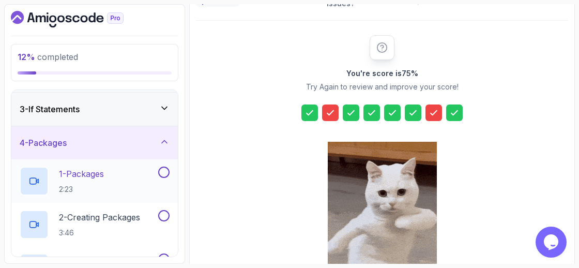
click at [90, 175] on p "1 - Packages" at bounding box center [81, 173] width 45 height 12
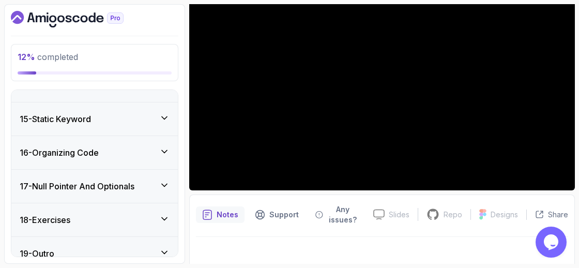
scroll to position [813, 0]
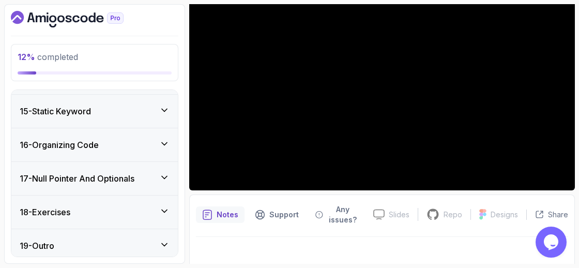
click at [163, 199] on div "18 - Exercises" at bounding box center [94, 211] width 166 height 33
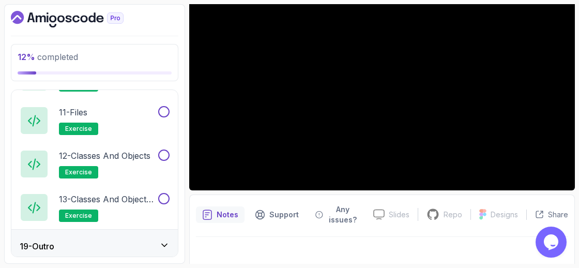
scroll to position [1030, 0]
click at [156, 239] on div "19 - Outro" at bounding box center [95, 245] width 150 height 12
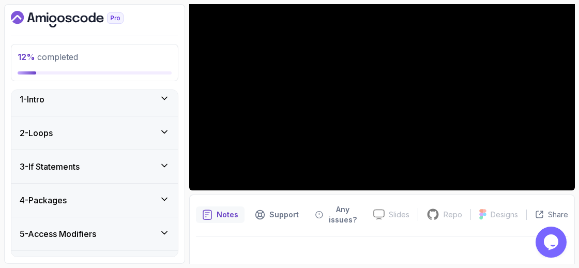
scroll to position [0, 0]
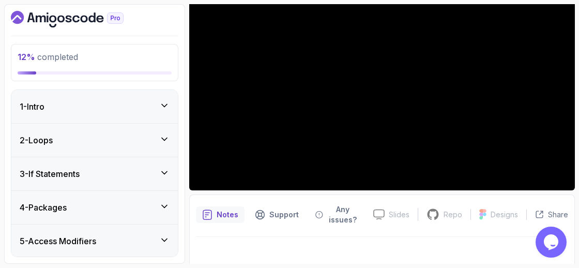
click at [162, 210] on div "4 - Packages" at bounding box center [95, 207] width 150 height 12
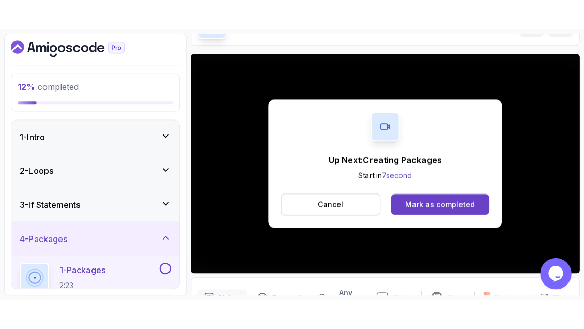
scroll to position [119, 0]
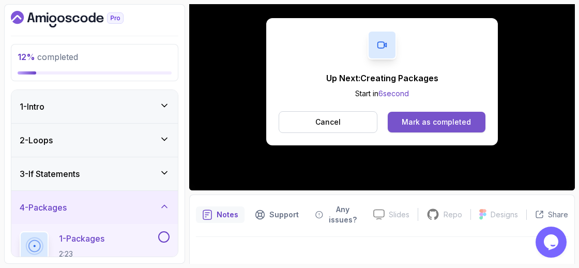
click at [459, 118] on div "Mark as completed" at bounding box center [436, 122] width 69 height 10
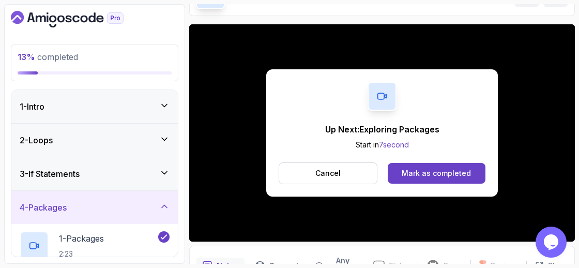
scroll to position [119, 0]
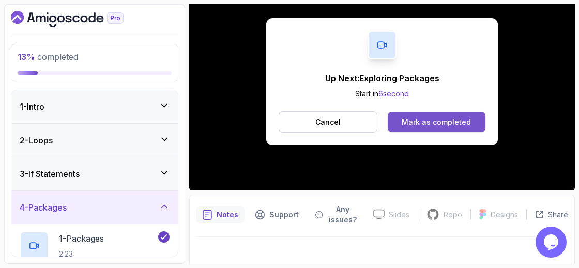
click at [447, 123] on div "Mark as completed" at bounding box center [436, 122] width 69 height 10
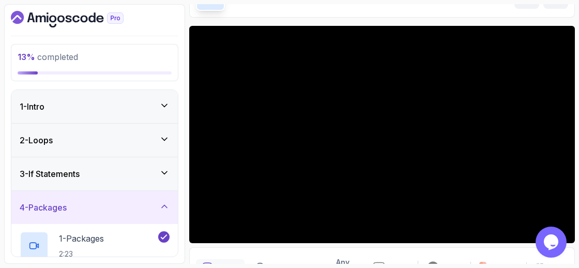
scroll to position [67, 0]
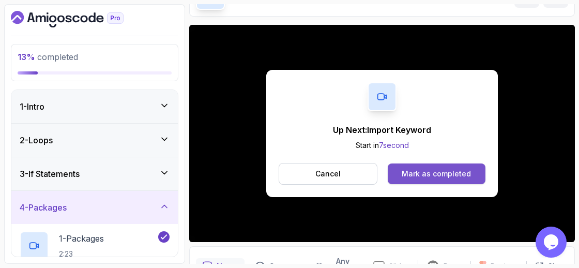
click at [422, 167] on button "Mark as completed" at bounding box center [437, 173] width 98 height 21
click at [426, 174] on div "Mark as completed" at bounding box center [436, 173] width 69 height 10
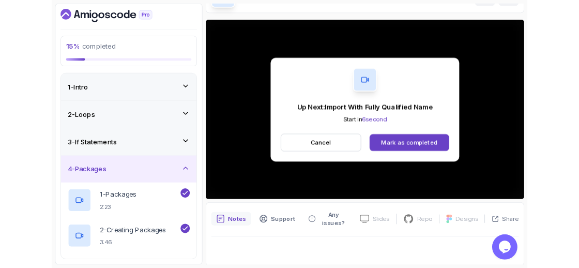
scroll to position [126, 0]
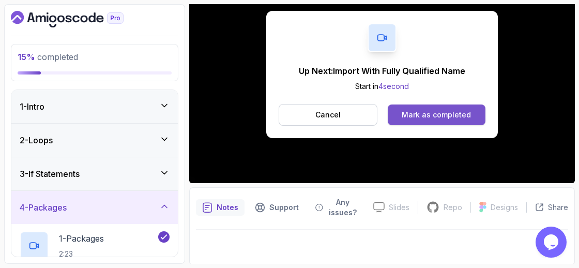
click at [471, 115] on button "Mark as completed" at bounding box center [437, 114] width 98 height 21
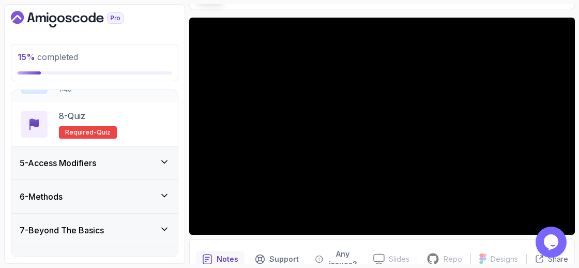
scroll to position [456, 0]
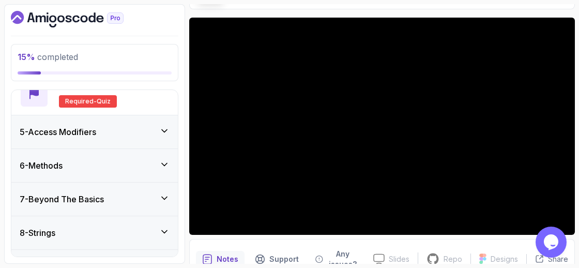
click at [171, 127] on div "5 - Access Modifiers" at bounding box center [94, 131] width 166 height 33
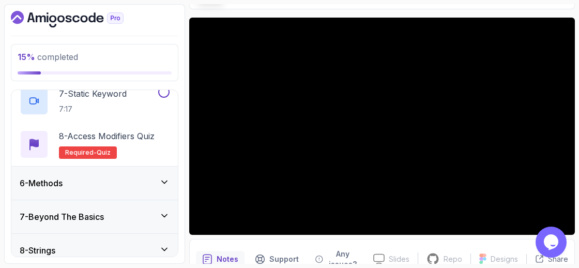
scroll to position [440, 0]
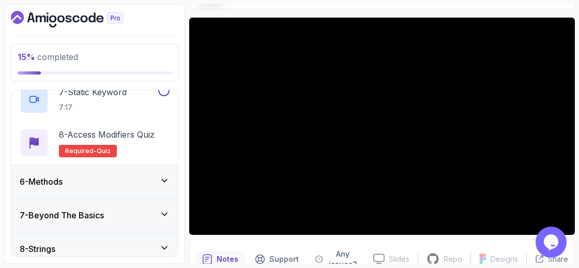
click at [151, 183] on div "6 - Methods" at bounding box center [95, 181] width 150 height 12
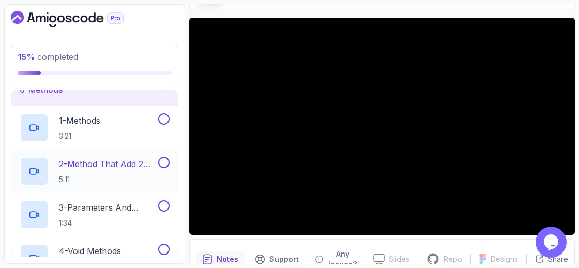
scroll to position [166, 0]
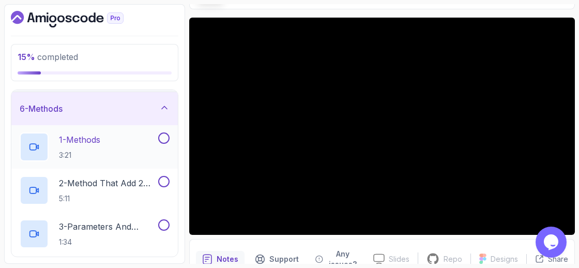
click at [150, 144] on div "1 - Methods 3:21" at bounding box center [88, 146] width 136 height 29
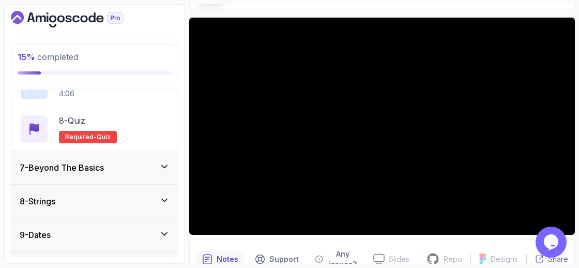
scroll to position [509, 0]
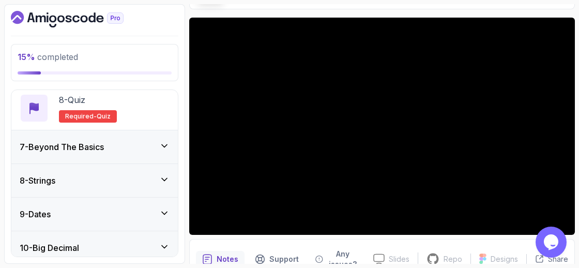
click at [153, 141] on div "7 - Beyond The Basics" at bounding box center [95, 147] width 150 height 12
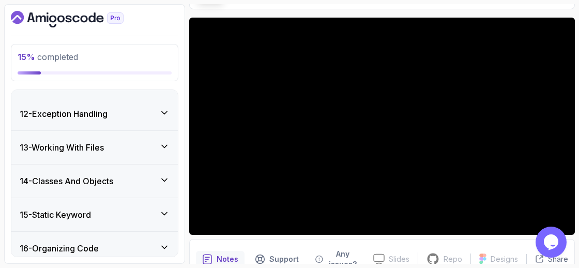
scroll to position [926, 0]
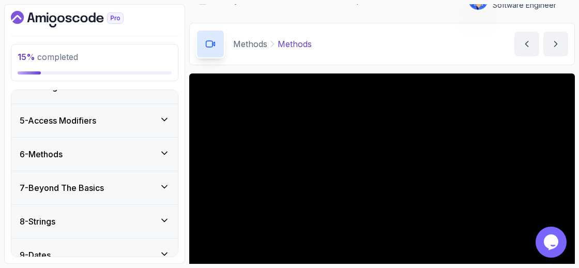
scroll to position [121, 0]
click at [171, 123] on div "5 - Access Modifiers" at bounding box center [94, 119] width 166 height 33
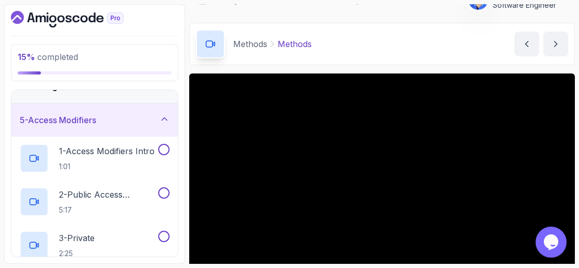
click at [171, 123] on div "5 - Access Modifiers" at bounding box center [94, 119] width 166 height 33
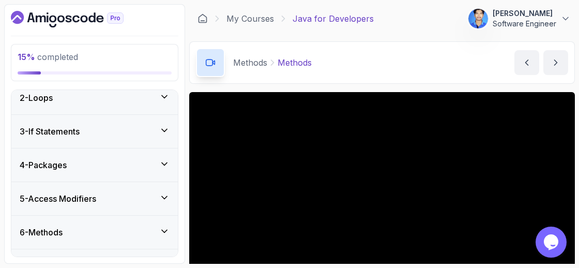
scroll to position [46, 0]
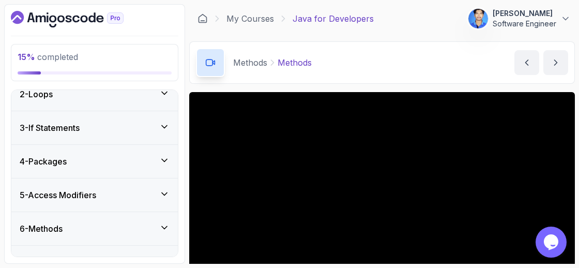
click at [161, 194] on icon at bounding box center [164, 194] width 10 height 10
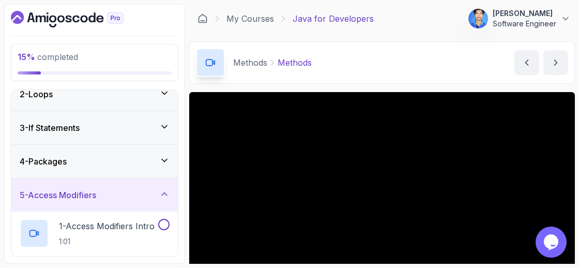
click at [161, 194] on icon at bounding box center [164, 194] width 10 height 10
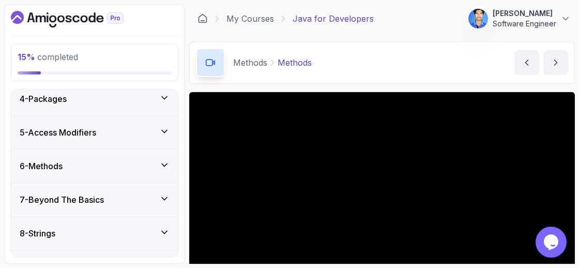
scroll to position [139, 0]
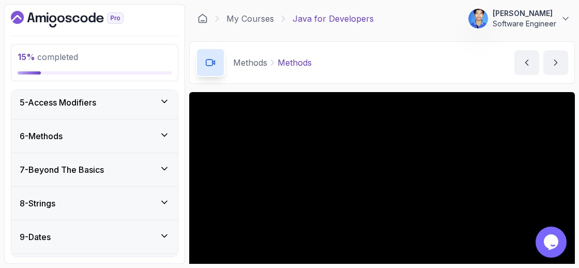
click at [159, 134] on div "6 - Methods" at bounding box center [95, 136] width 150 height 12
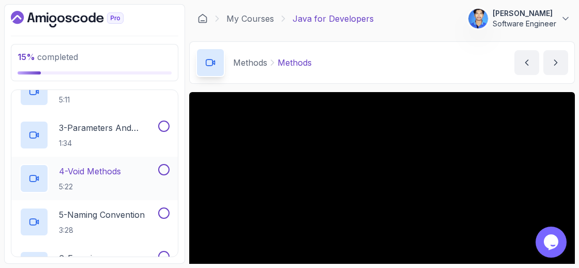
scroll to position [264, 0]
click at [171, 219] on div "5 - Naming Convention 3:28" at bounding box center [94, 222] width 166 height 43
click at [160, 214] on button at bounding box center [163, 213] width 11 height 11
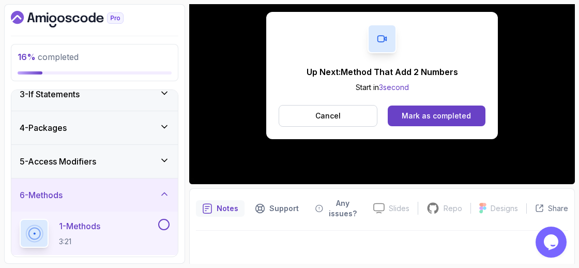
scroll to position [67, 0]
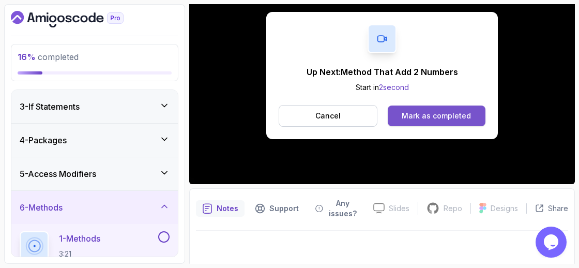
click at [412, 113] on div "Mark as completed" at bounding box center [436, 116] width 69 height 10
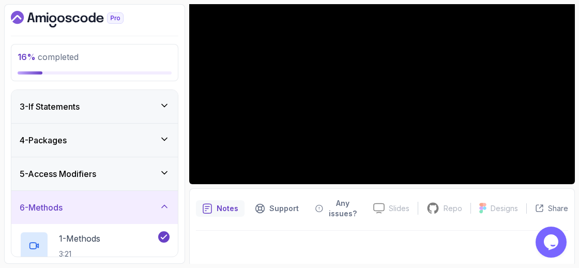
click at [162, 176] on icon at bounding box center [164, 172] width 10 height 10
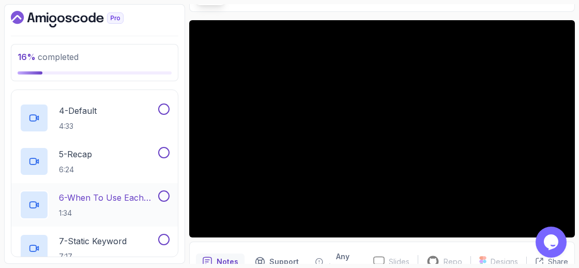
scroll to position [278, 0]
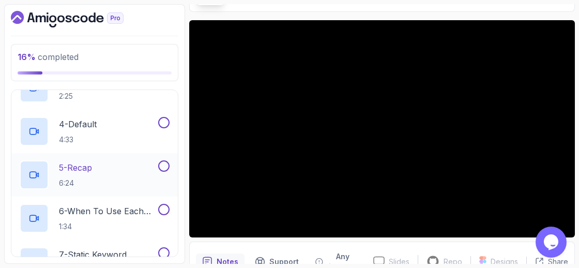
click at [161, 160] on button at bounding box center [163, 165] width 11 height 11
